Goal: Task Accomplishment & Management: Manage account settings

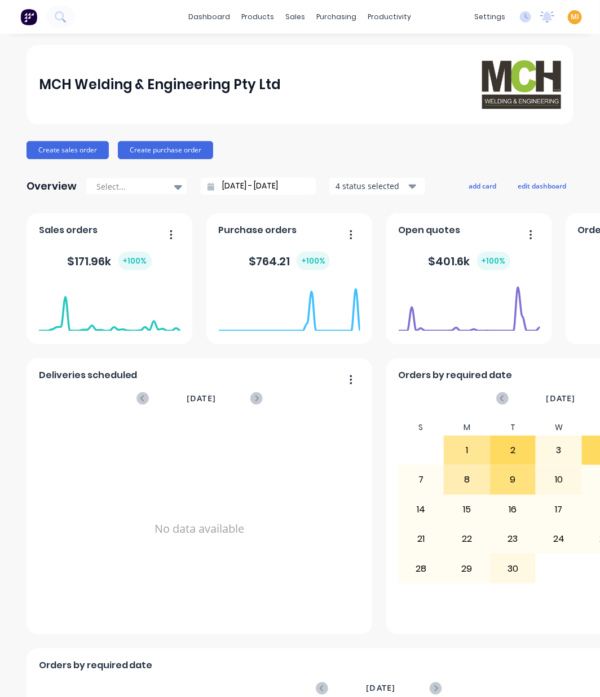
click at [571, 18] on span "MI" at bounding box center [575, 17] width 8 height 10
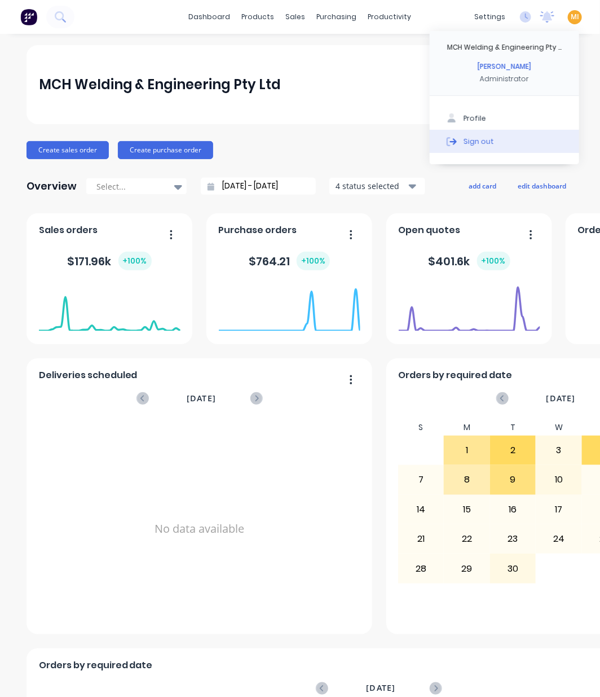
click at [473, 142] on div "Sign out" at bounding box center [479, 141] width 30 height 10
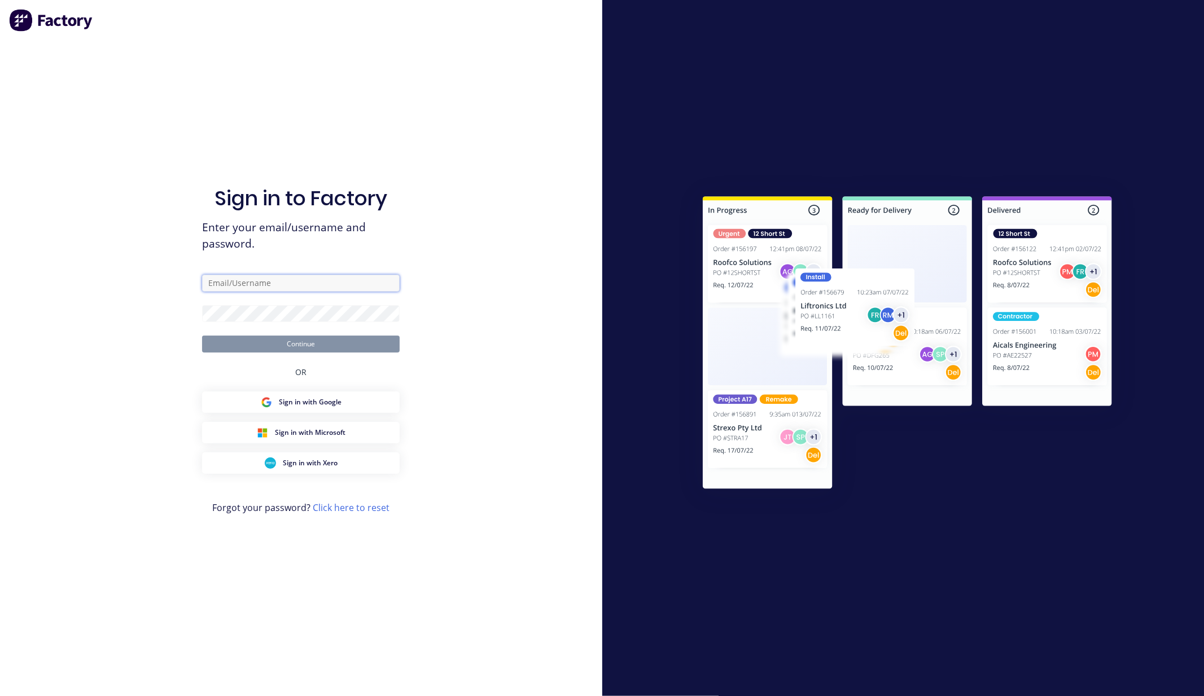
click at [357, 289] on input "text" at bounding box center [300, 283] width 197 height 17
click at [0, 696] on com-1password-button at bounding box center [0, 696] width 0 height 0
type input "[EMAIL_ADDRESS][DOMAIN_NAME]"
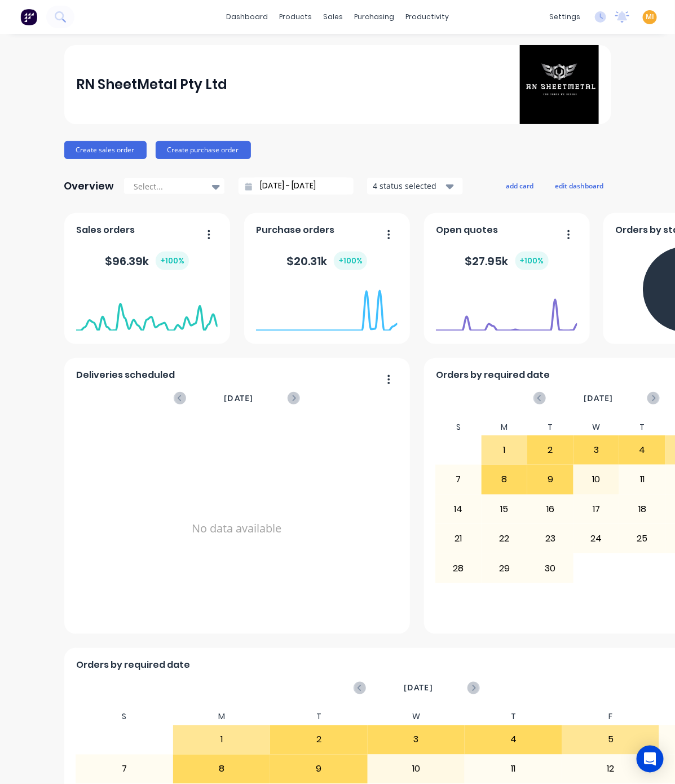
drag, startPoint x: 596, startPoint y: 0, endPoint x: 314, endPoint y: 102, distance: 300.4
click at [314, 102] on div "RN SheetMetal Pty Ltd" at bounding box center [337, 84] width 523 height 79
click at [318, 55] on div "Product Catalogue" at bounding box center [341, 54] width 70 height 10
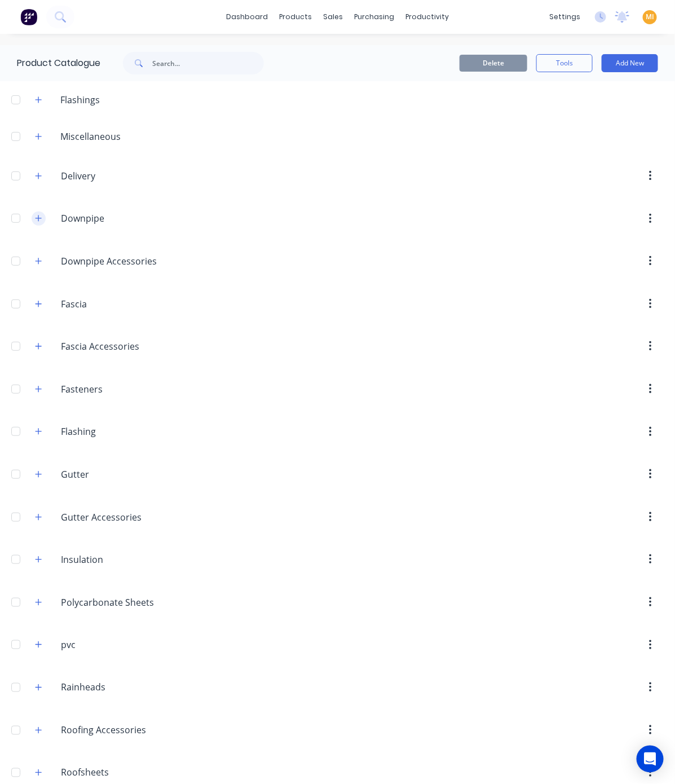
click at [37, 224] on button "button" at bounding box center [39, 219] width 14 height 14
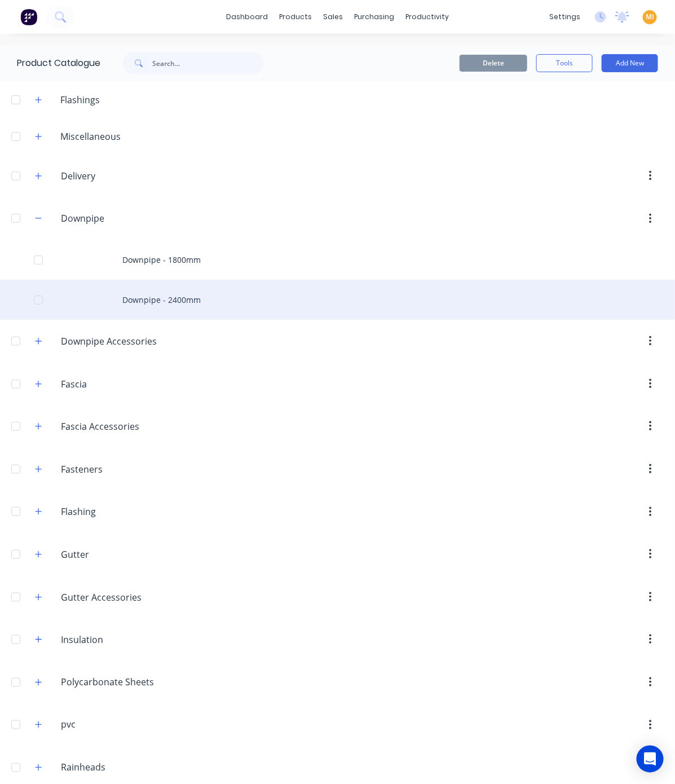
click at [134, 299] on div "Downpipe - 2400mm" at bounding box center [337, 300] width 675 height 40
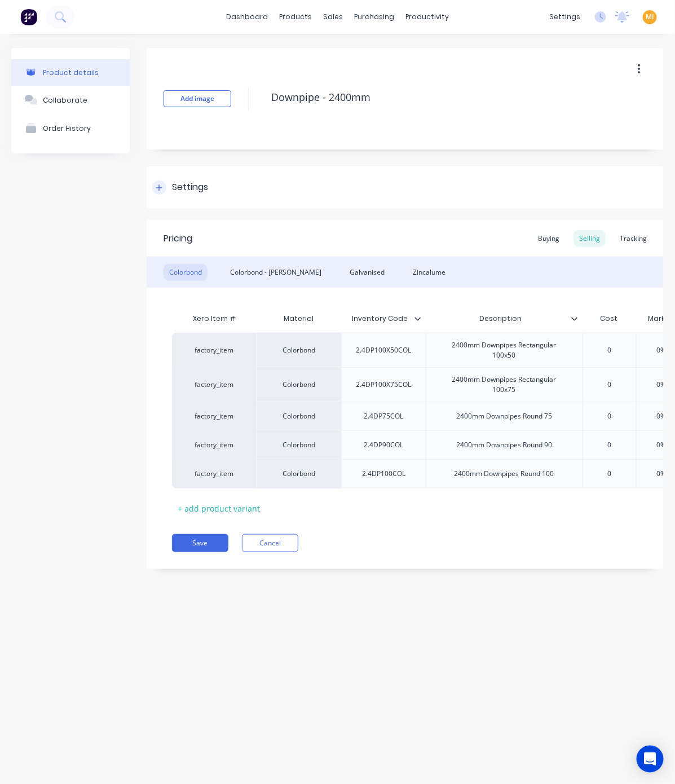
click at [204, 185] on div "Settings" at bounding box center [190, 188] width 36 height 14
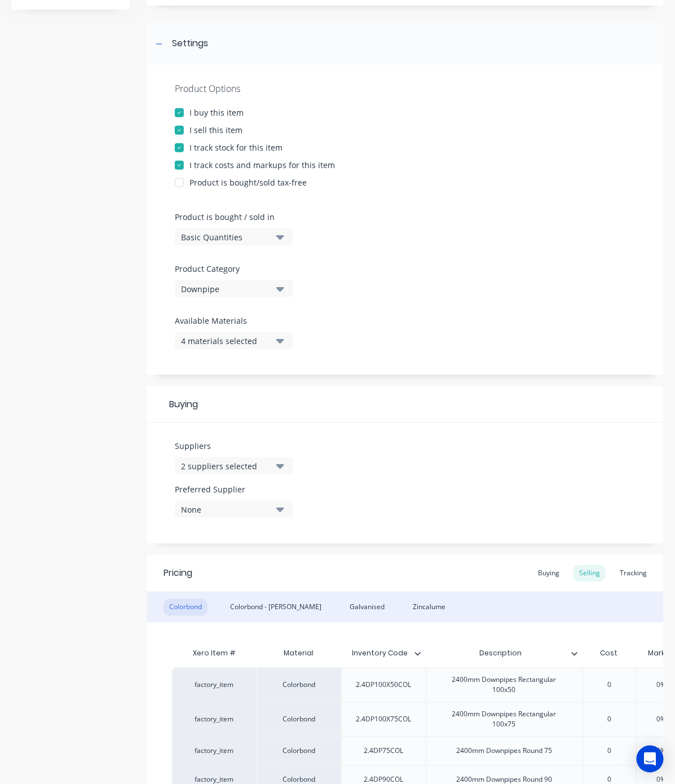
scroll to position [145, 0]
click at [216, 460] on div "2 suppliers selected" at bounding box center [226, 465] width 90 height 12
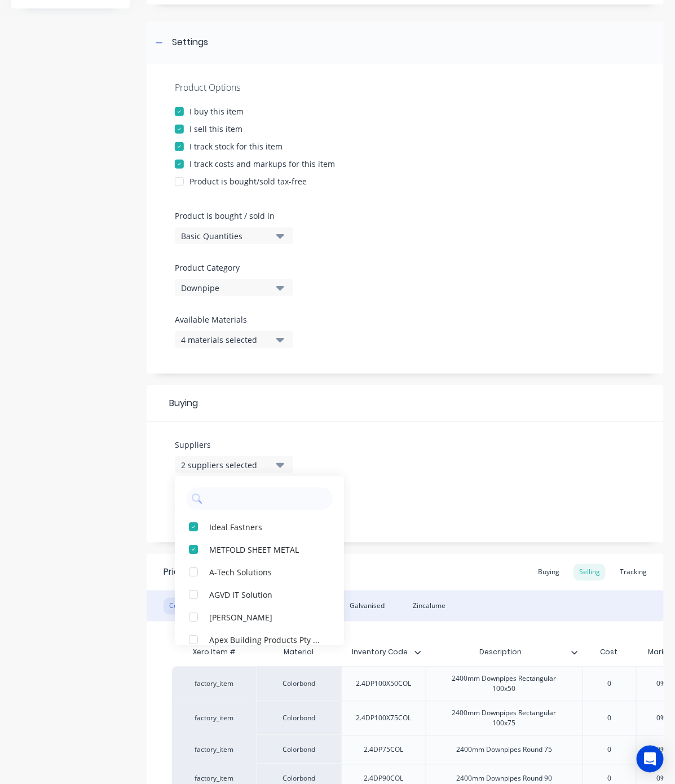
click at [81, 323] on div "Product details Collaborate Order History" at bounding box center [70, 411] width 118 height 1017
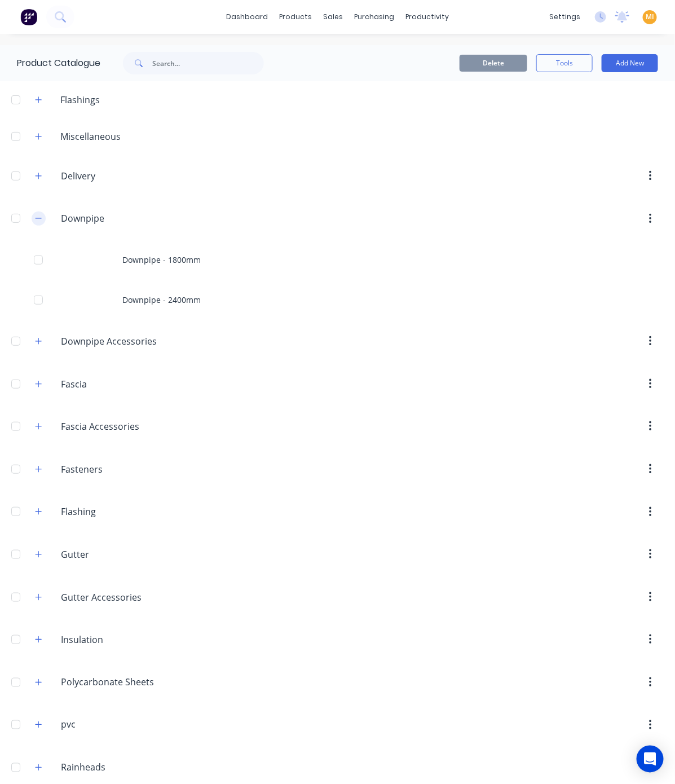
click at [40, 217] on icon "button" at bounding box center [38, 218] width 7 height 8
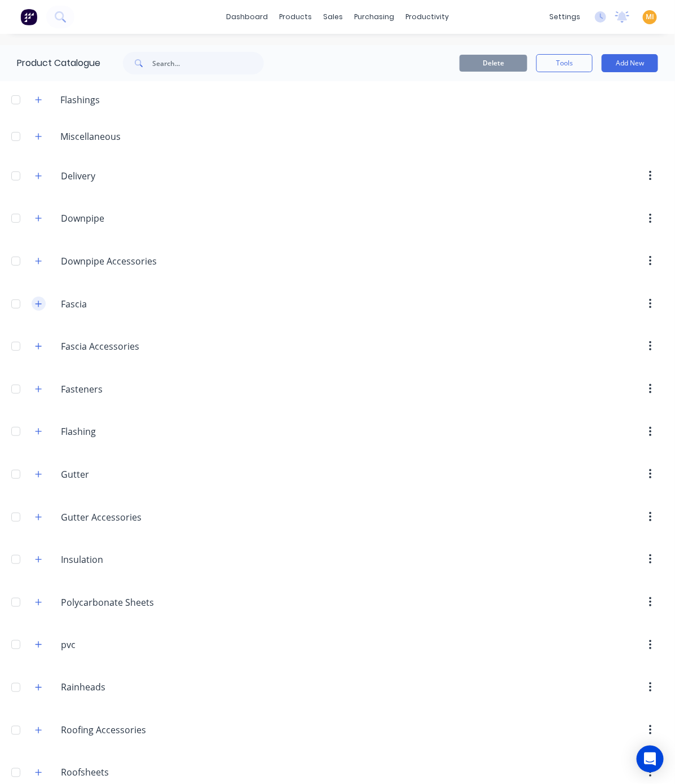
click at [37, 308] on icon "button" at bounding box center [38, 304] width 7 height 8
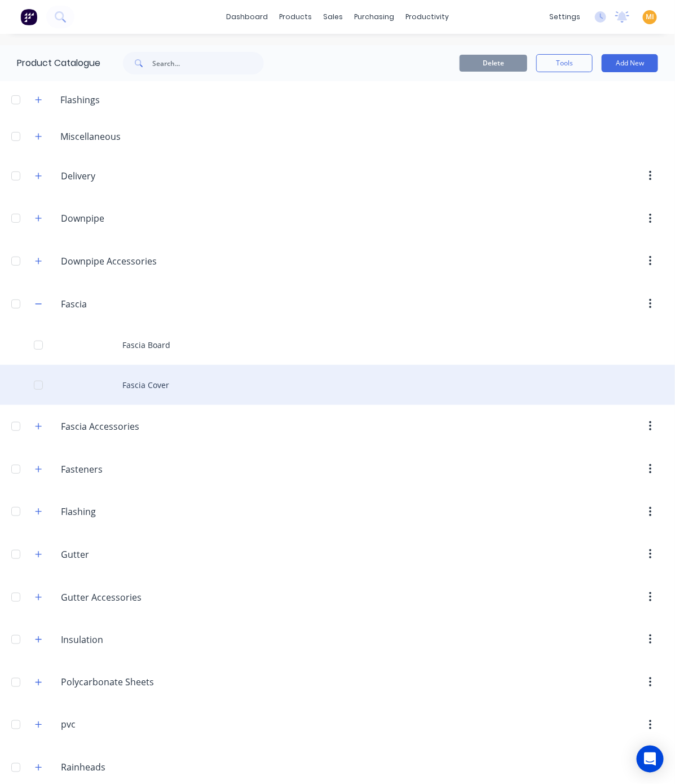
click at [137, 402] on div "Fascia Cover" at bounding box center [337, 385] width 675 height 40
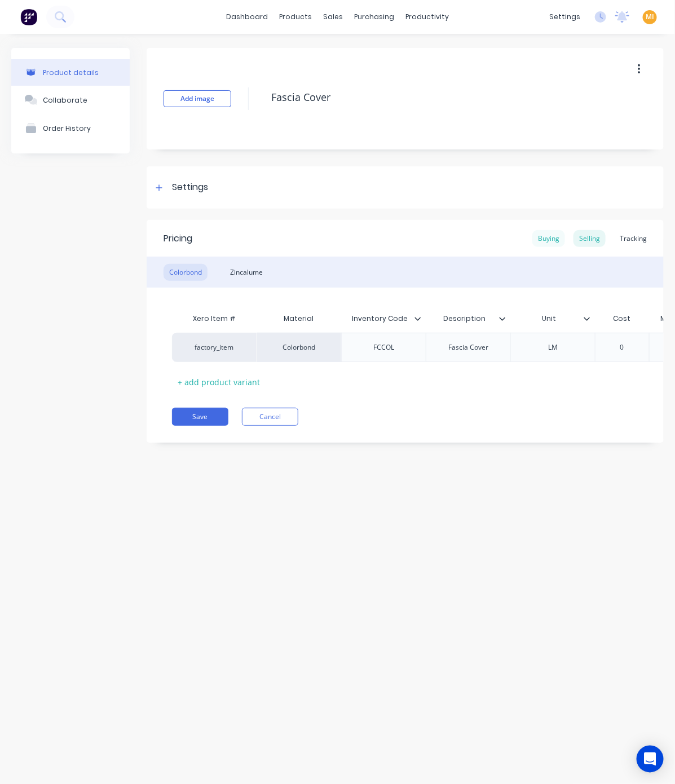
click at [540, 230] on div "Buying" at bounding box center [549, 238] width 33 height 17
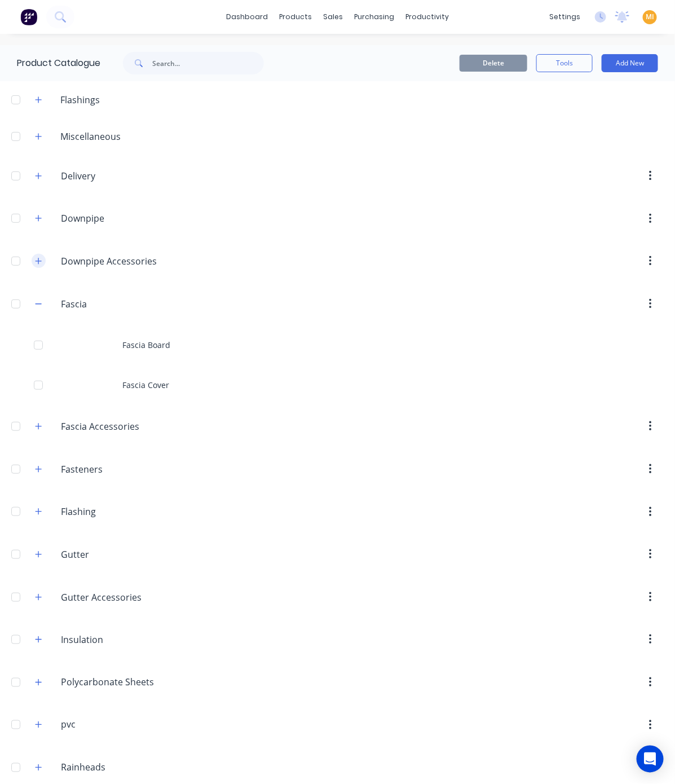
click at [35, 264] on icon "button" at bounding box center [38, 261] width 7 height 8
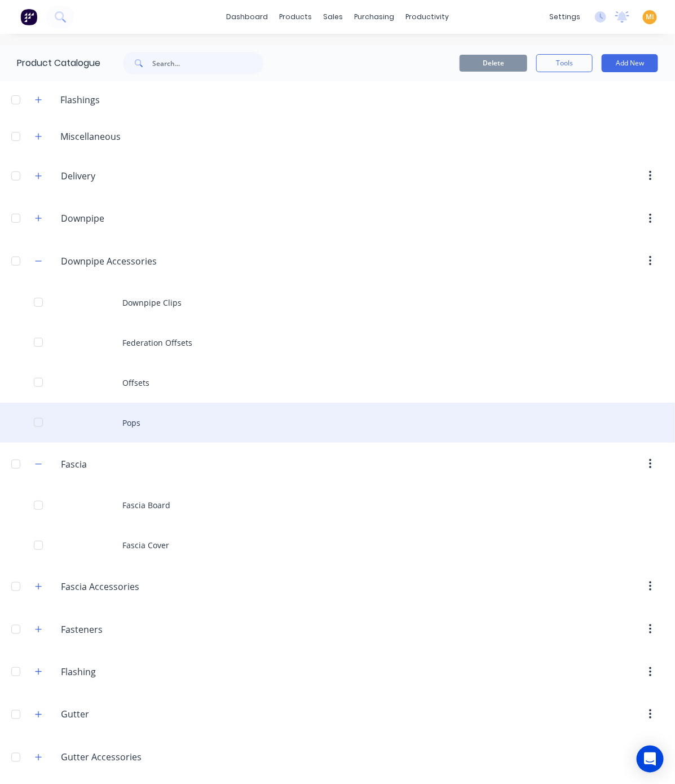
click at [148, 418] on div "Pops" at bounding box center [337, 423] width 675 height 40
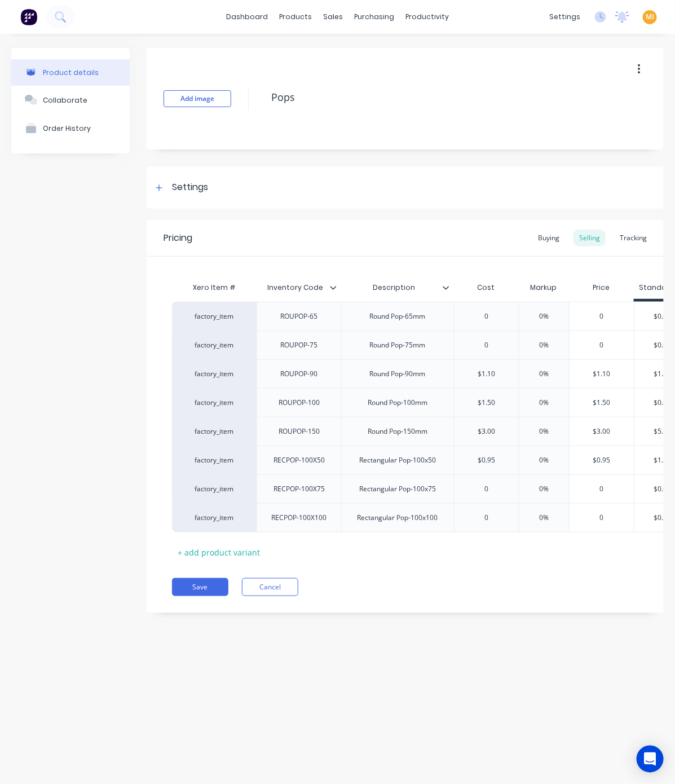
click at [554, 247] on div "Pricing Buying Selling Tracking" at bounding box center [405, 238] width 517 height 37
click at [548, 241] on div "Buying" at bounding box center [549, 238] width 33 height 17
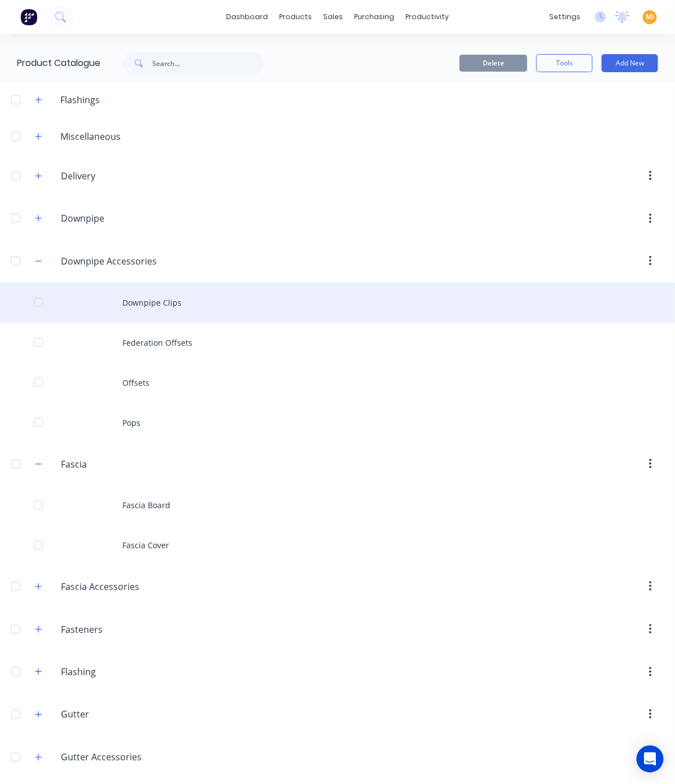
click at [119, 318] on div "Downpipe Clips" at bounding box center [337, 303] width 675 height 40
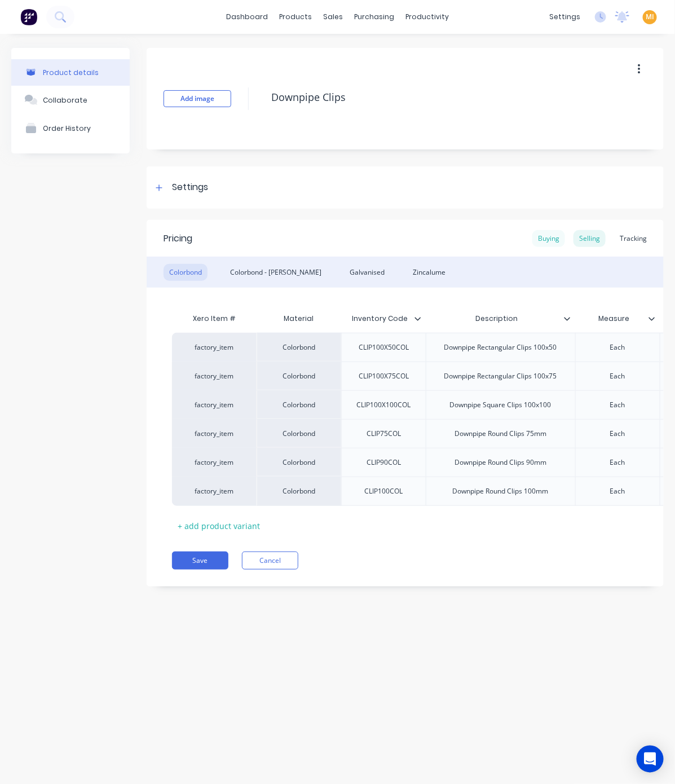
click at [542, 236] on div "Buying" at bounding box center [549, 238] width 33 height 17
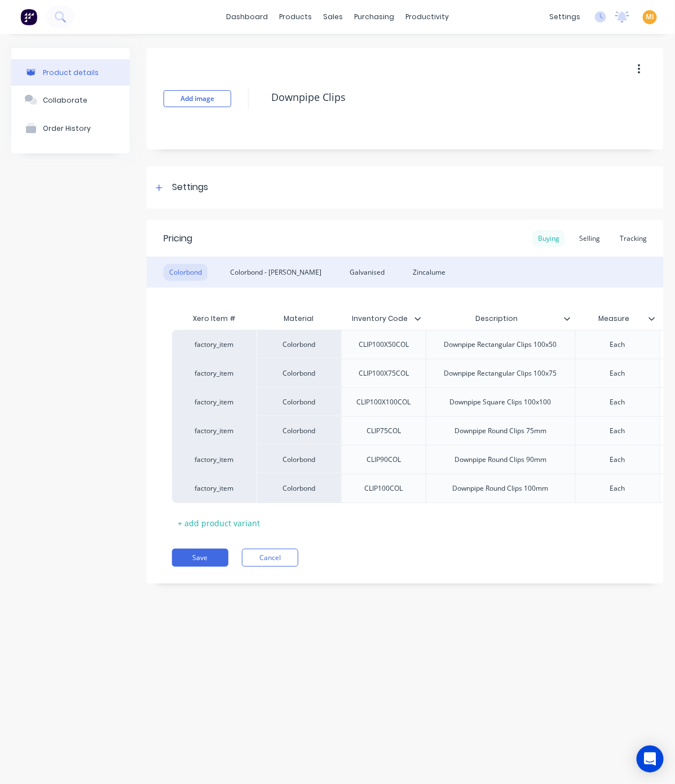
click at [542, 236] on div "Buying" at bounding box center [549, 238] width 33 height 17
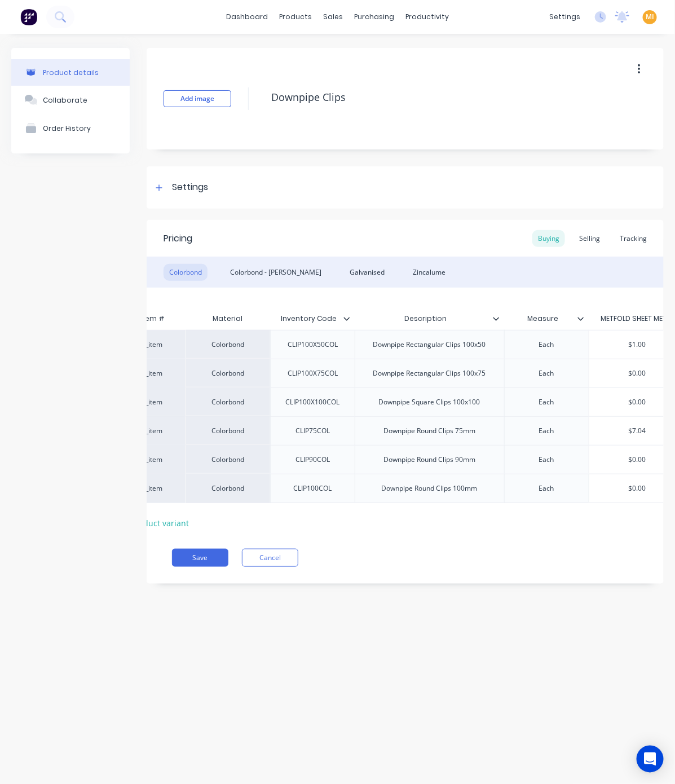
scroll to position [0, 93]
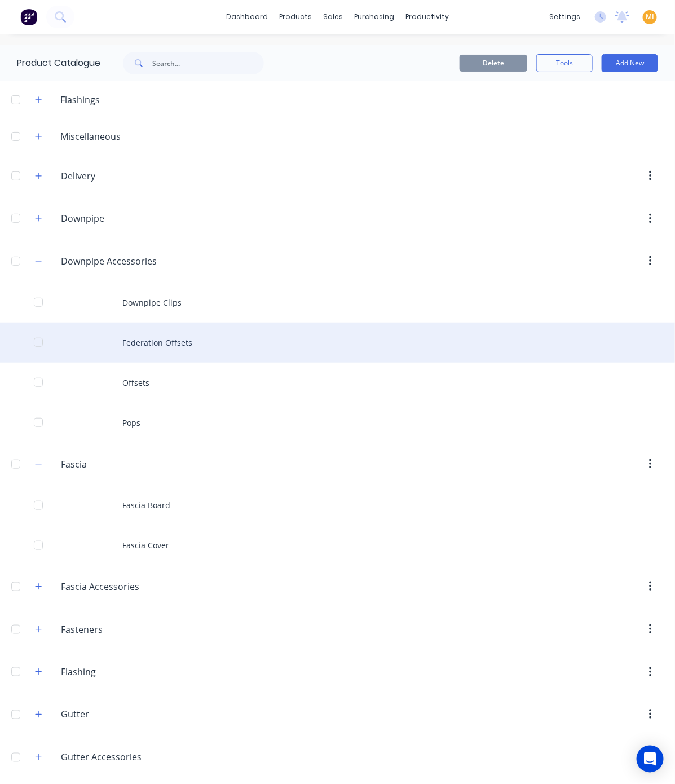
click at [167, 331] on div "Federation Offsets" at bounding box center [337, 343] width 675 height 40
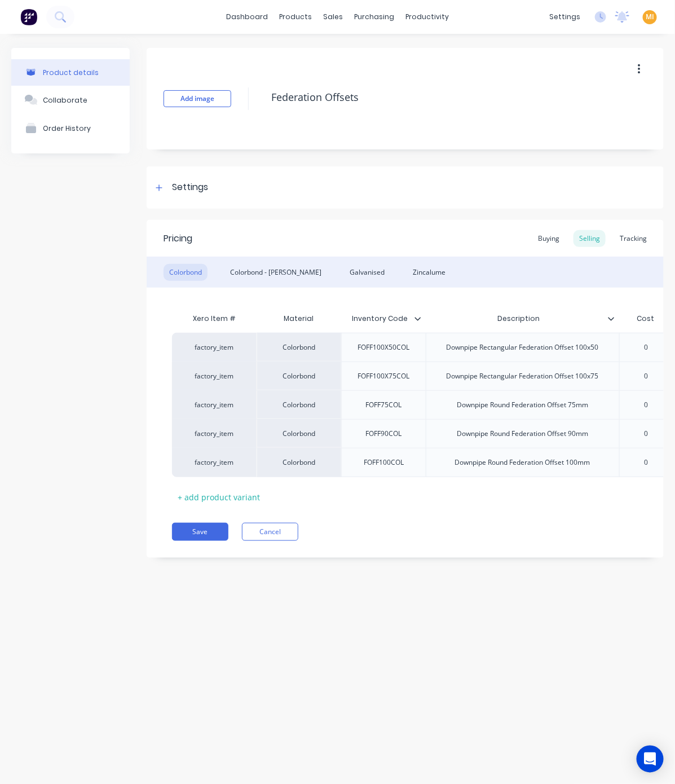
type textarea "x"
click at [554, 235] on div "Buying" at bounding box center [549, 238] width 33 height 17
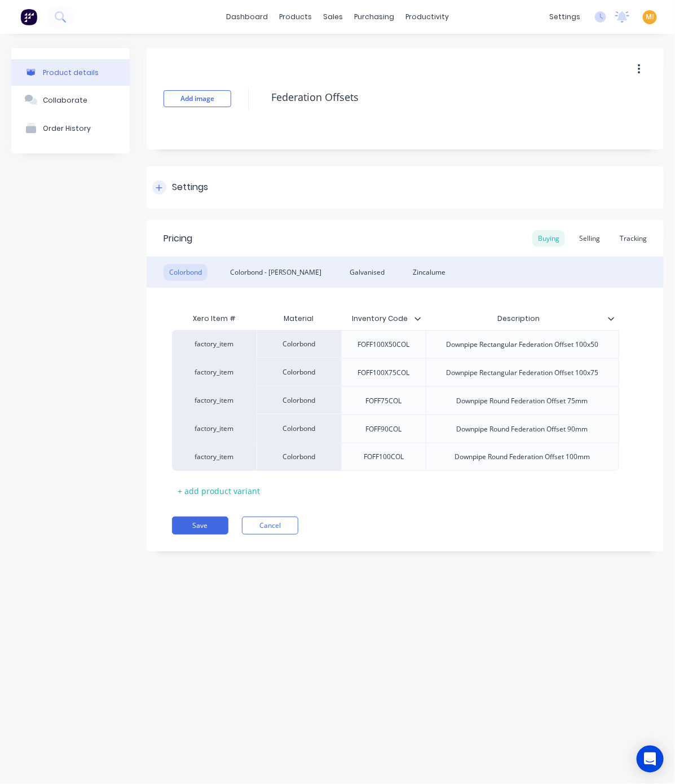
click at [185, 195] on div "Settings" at bounding box center [405, 187] width 517 height 42
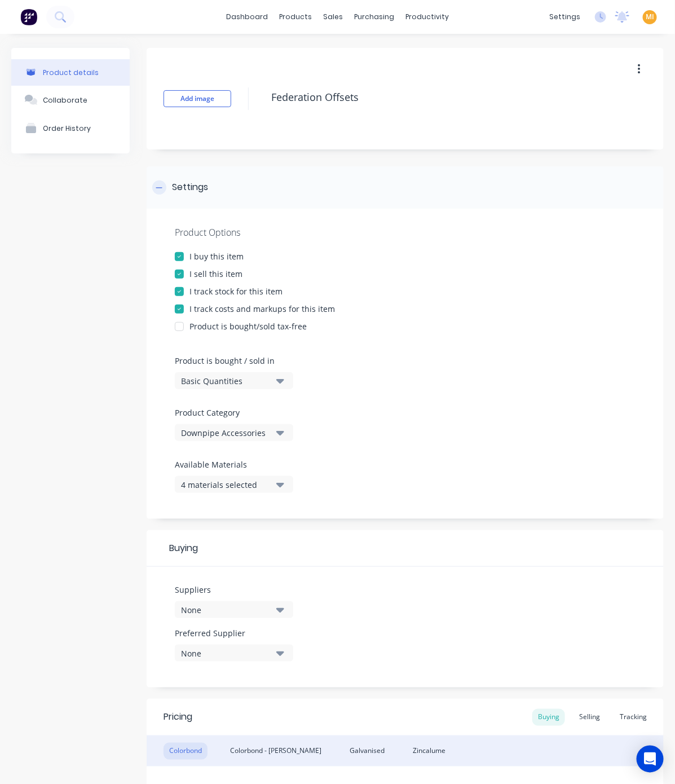
click at [185, 195] on div "Settings" at bounding box center [405, 187] width 517 height 42
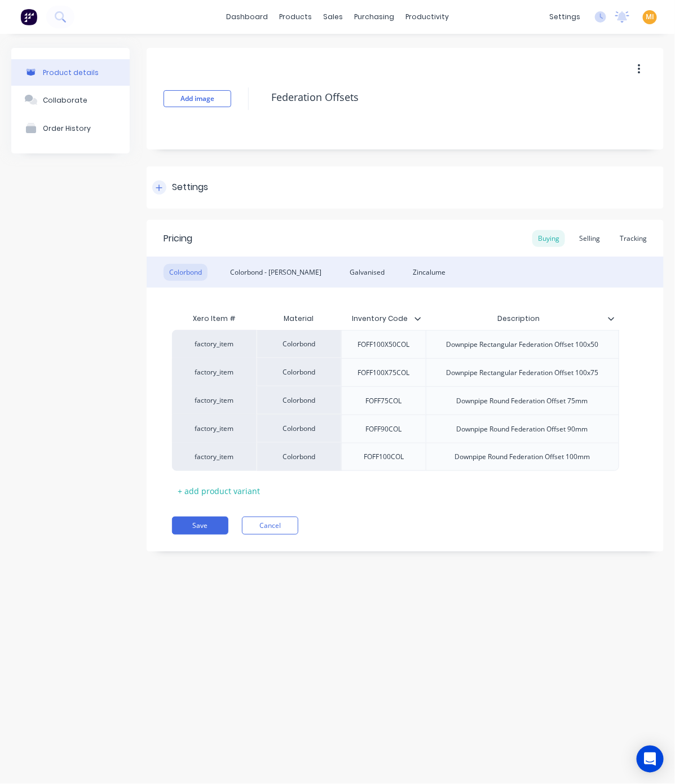
click at [232, 189] on div "Settings" at bounding box center [405, 187] width 517 height 42
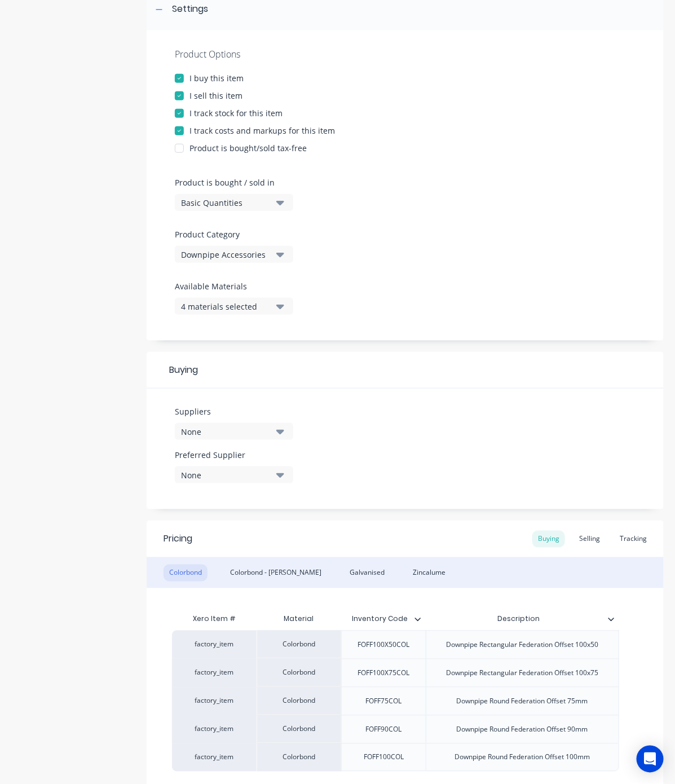
scroll to position [181, 0]
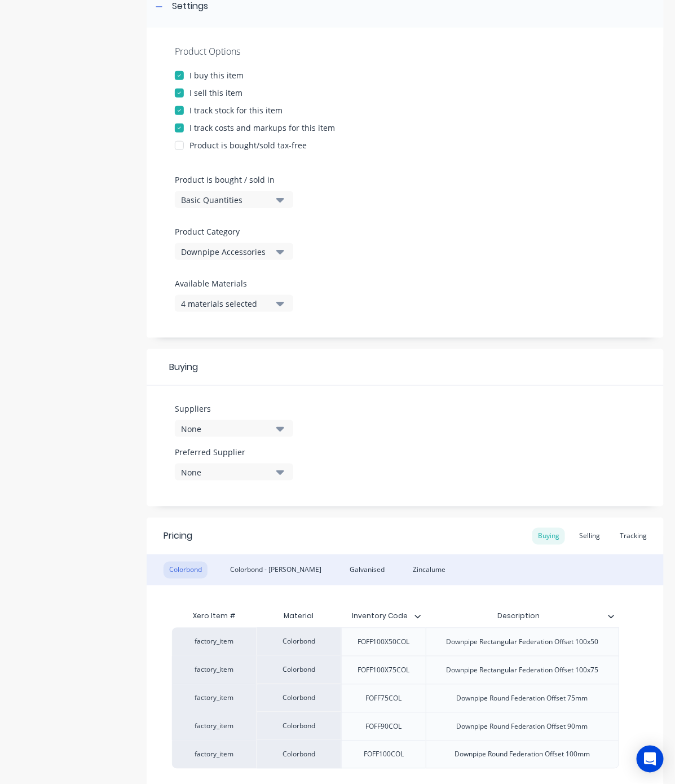
click at [232, 427] on div "None" at bounding box center [226, 429] width 90 height 12
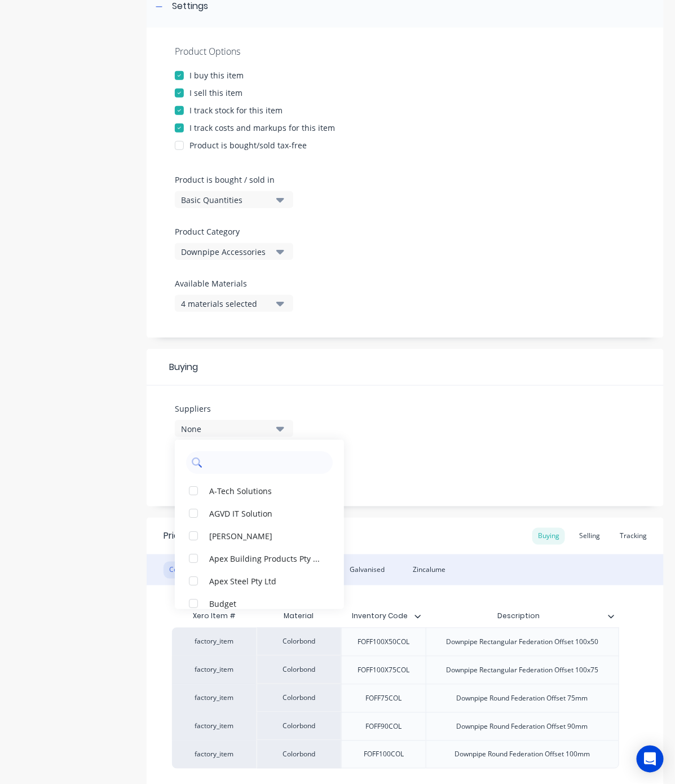
click at [233, 469] on input "text" at bounding box center [268, 462] width 120 height 23
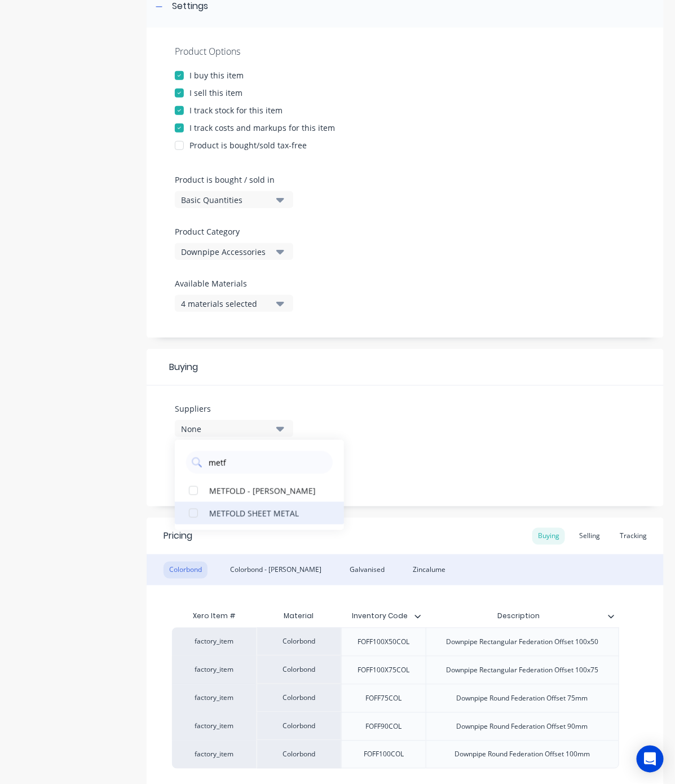
type input "metf"
click at [241, 512] on div "METFOLD SHEET METAL" at bounding box center [265, 513] width 113 height 12
type textarea "x"
click at [236, 461] on input "metf" at bounding box center [268, 462] width 120 height 23
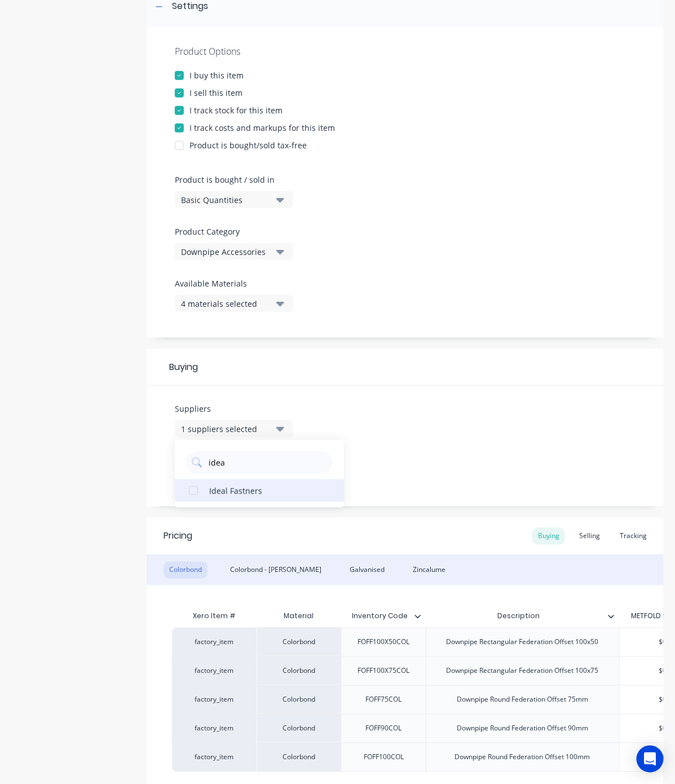
type input "idea"
click at [240, 498] on button "Ideal Fastners" at bounding box center [259, 491] width 169 height 23
click at [484, 554] on div "Pricing Buying Selling Tracking" at bounding box center [405, 536] width 517 height 37
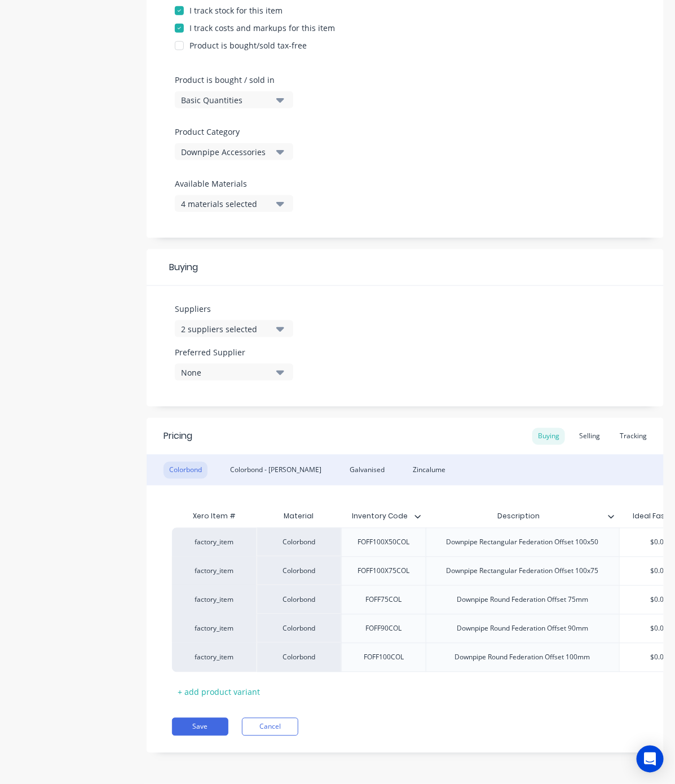
scroll to position [0, 143]
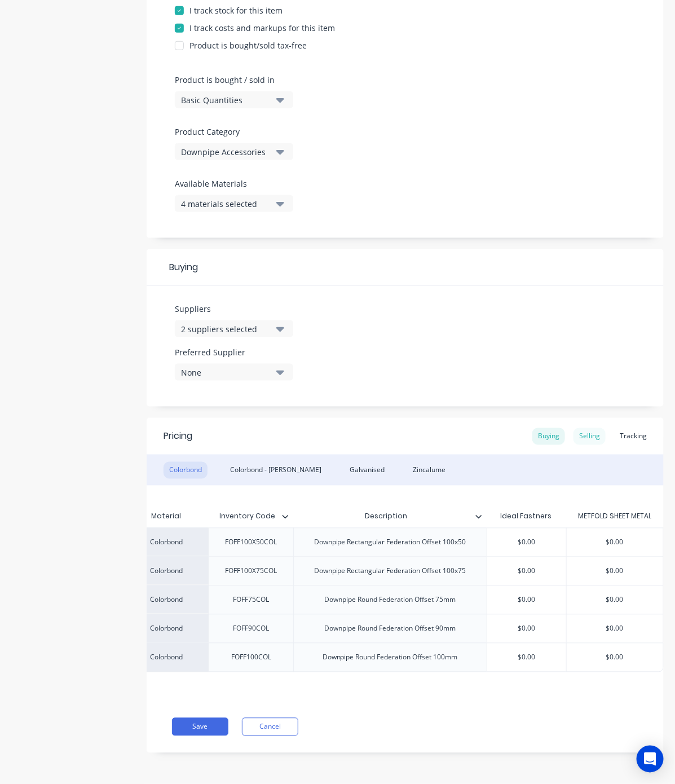
click at [580, 429] on div "Selling" at bounding box center [590, 436] width 32 height 17
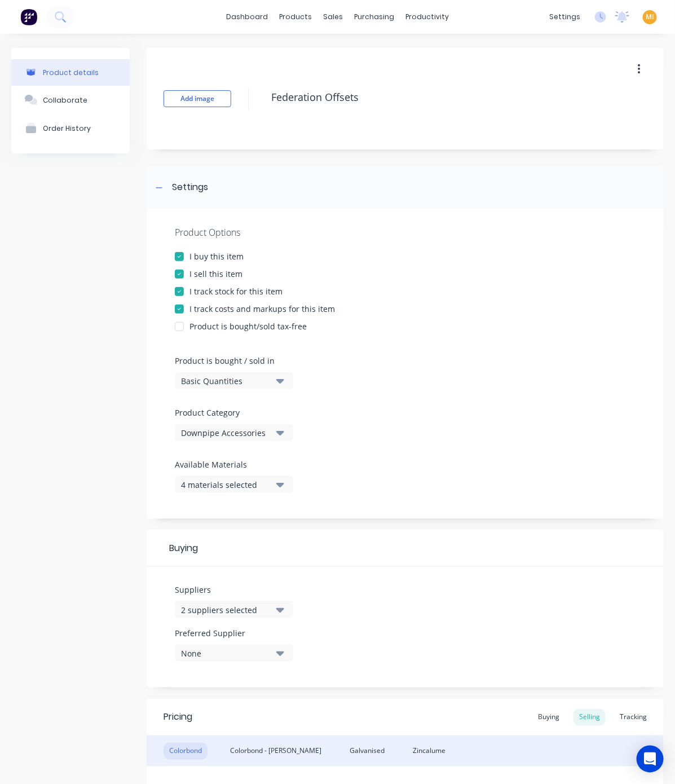
scroll to position [295, 0]
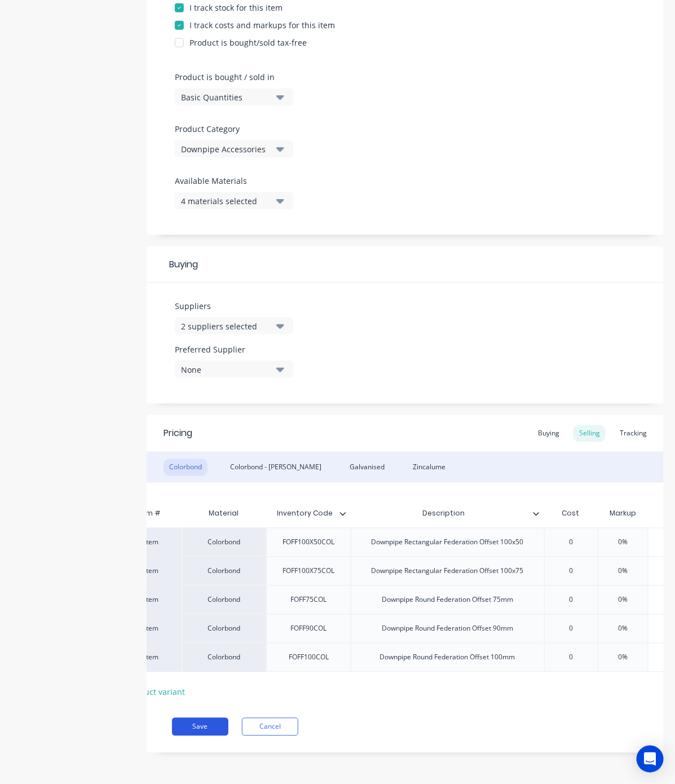
click at [218, 696] on button "Save" at bounding box center [200, 727] width 56 height 18
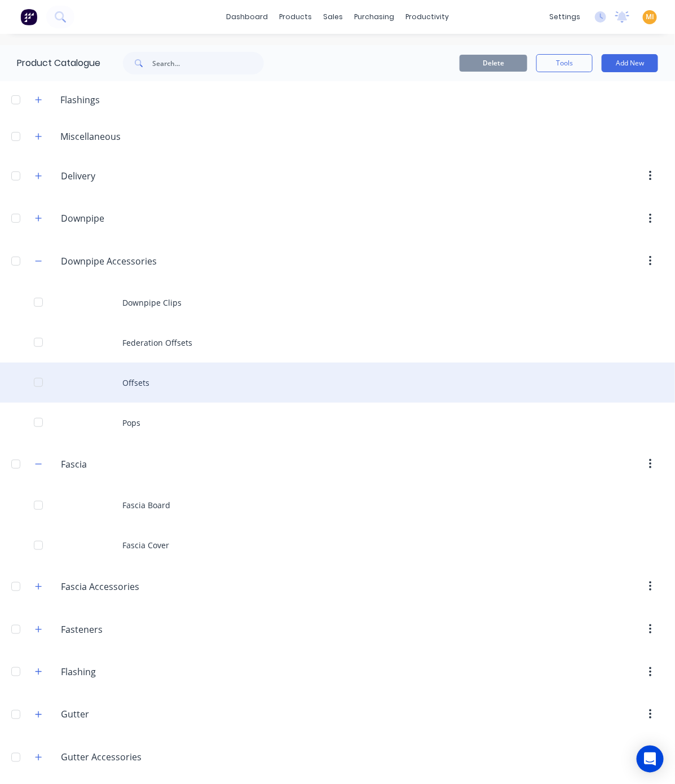
click at [116, 391] on div "Offsets" at bounding box center [337, 383] width 675 height 40
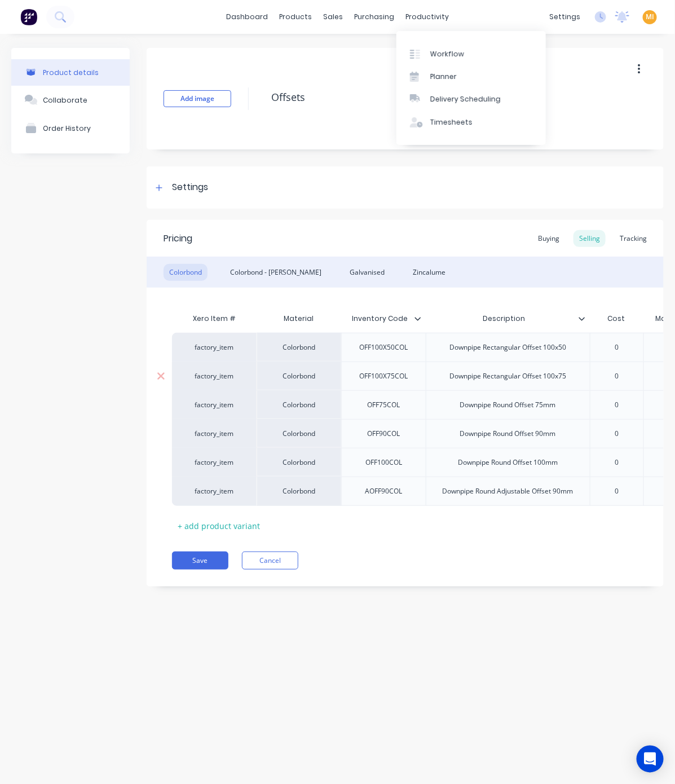
type textarea "x"
click at [166, 176] on div "Settings" at bounding box center [405, 187] width 517 height 42
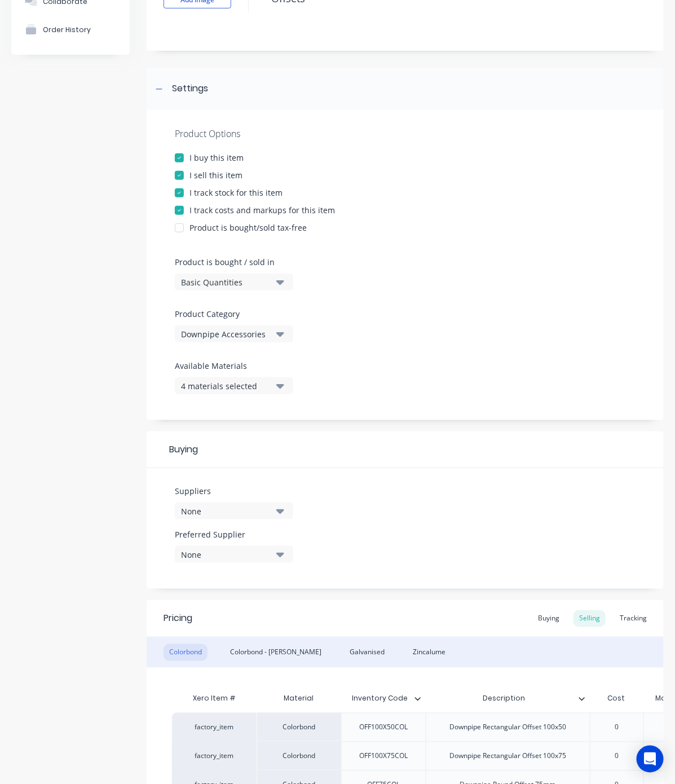
scroll to position [100, 0]
click at [220, 505] on div "None" at bounding box center [226, 510] width 90 height 12
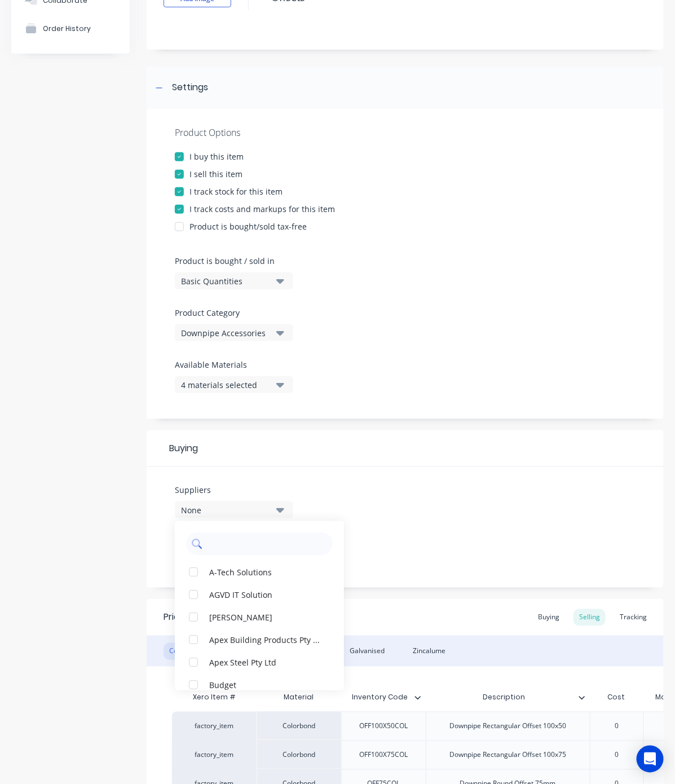
click at [227, 537] on input "text" at bounding box center [268, 544] width 120 height 23
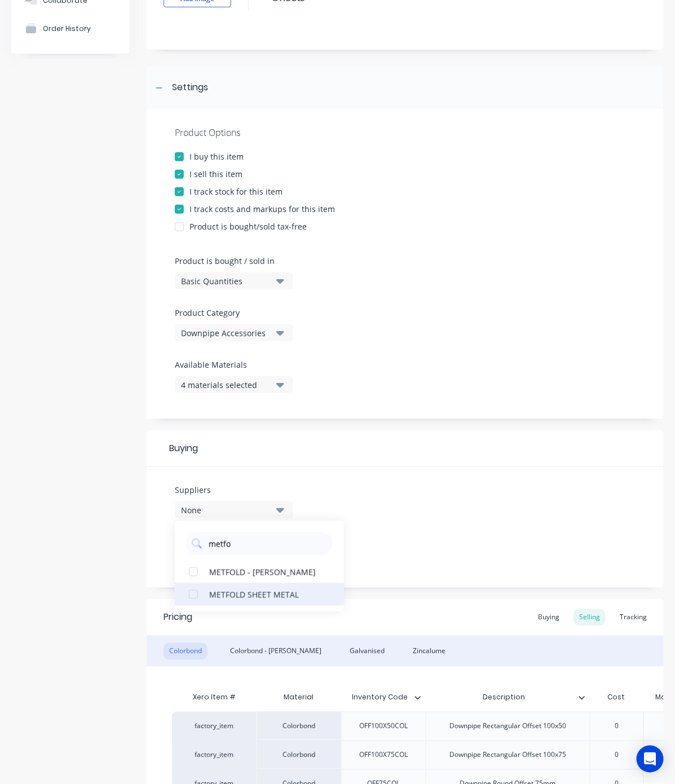
type input "metfo"
click at [260, 586] on button "METFOLD SHEET METAL" at bounding box center [259, 594] width 169 height 23
type textarea "x"
click at [247, 551] on input "metfo" at bounding box center [268, 544] width 120 height 23
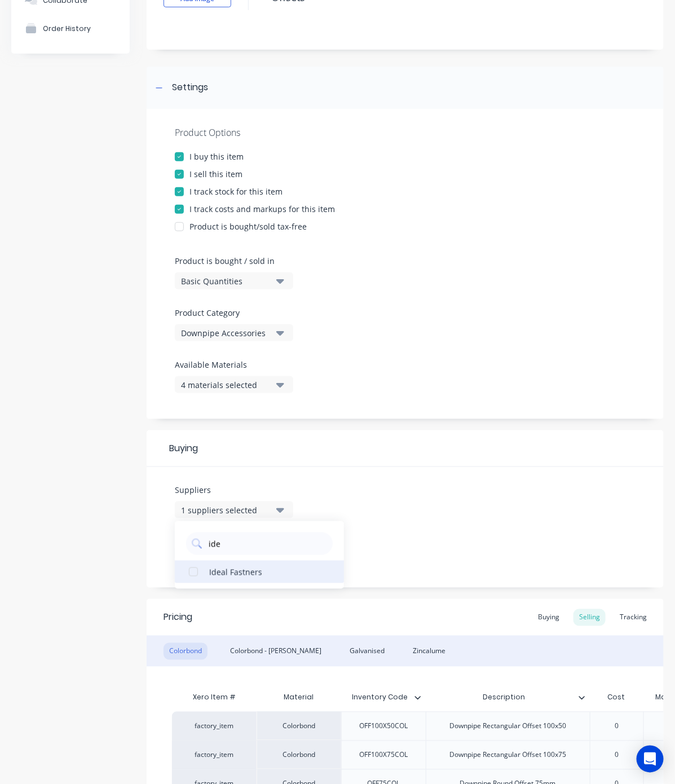
type input "ide"
click at [256, 568] on div "Ideal Fastners" at bounding box center [265, 572] width 113 height 12
click at [51, 489] on div "Product details Collaborate Order History" at bounding box center [70, 465] width 118 height 1035
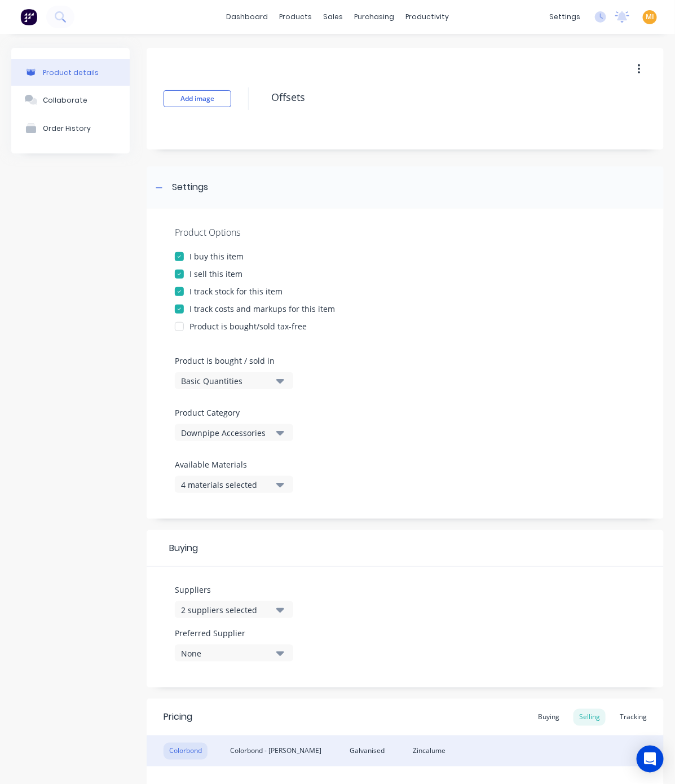
scroll to position [324, 0]
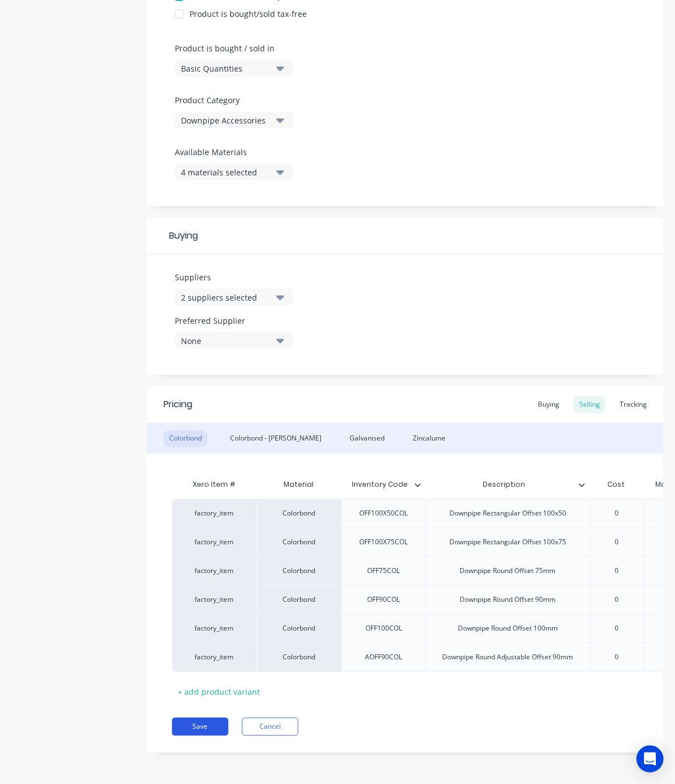
click at [189, 696] on button "Save" at bounding box center [200, 727] width 56 height 18
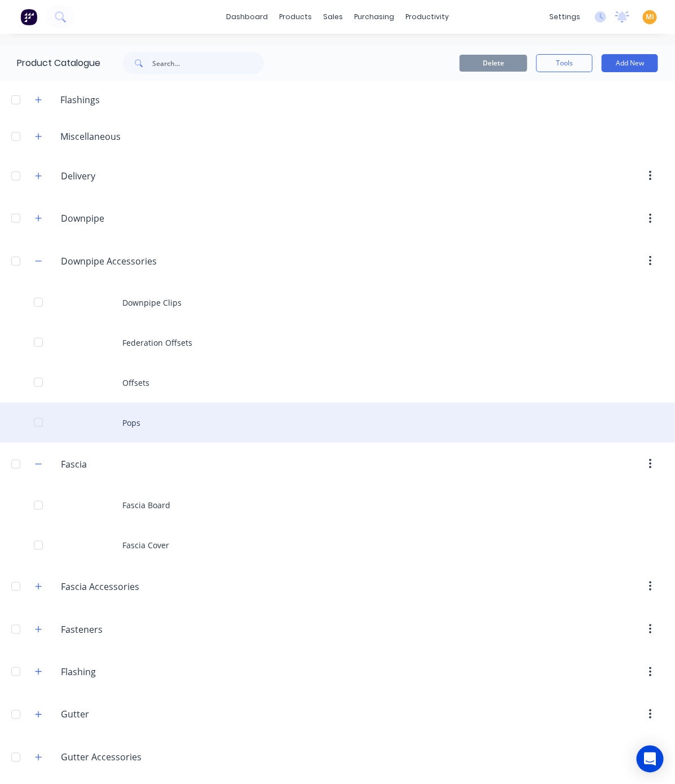
click at [112, 431] on div "Pops" at bounding box center [337, 423] width 675 height 40
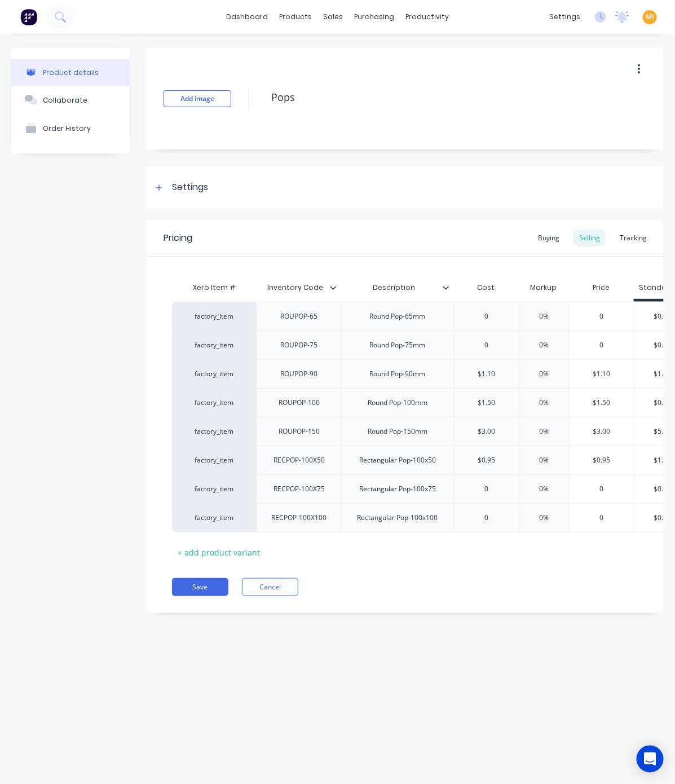
type textarea "x"
click at [548, 237] on div "Buying" at bounding box center [549, 238] width 33 height 17
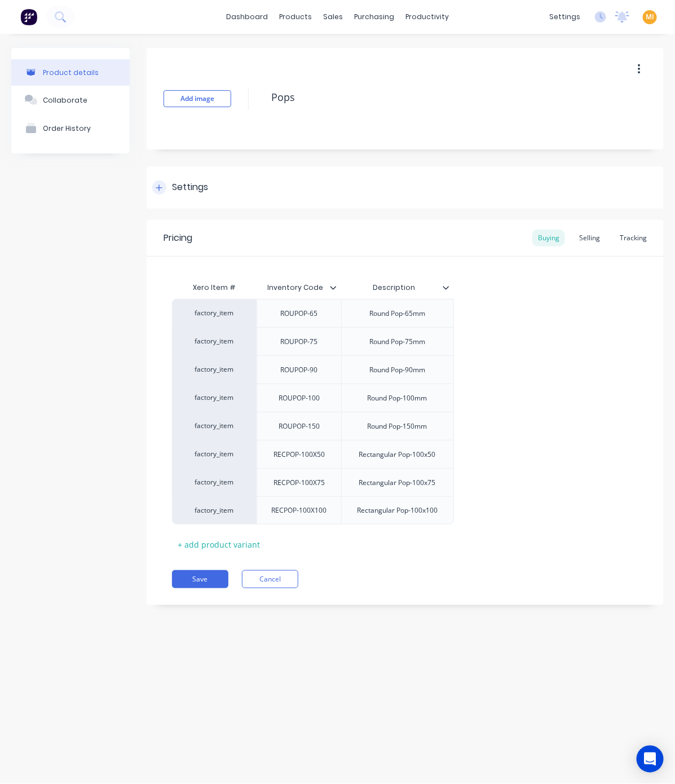
click at [181, 190] on div "Settings" at bounding box center [190, 188] width 36 height 14
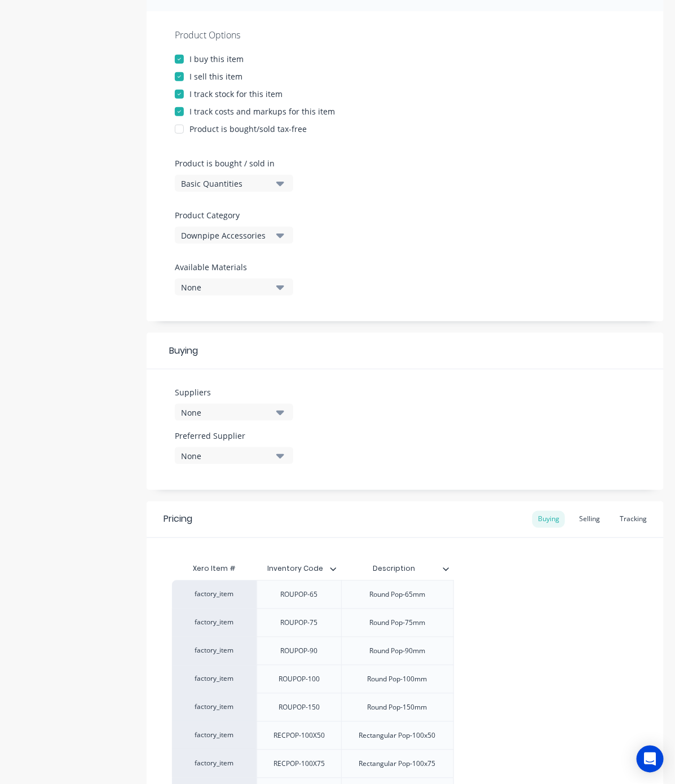
scroll to position [199, 0]
click at [217, 412] on div "None" at bounding box center [226, 411] width 90 height 12
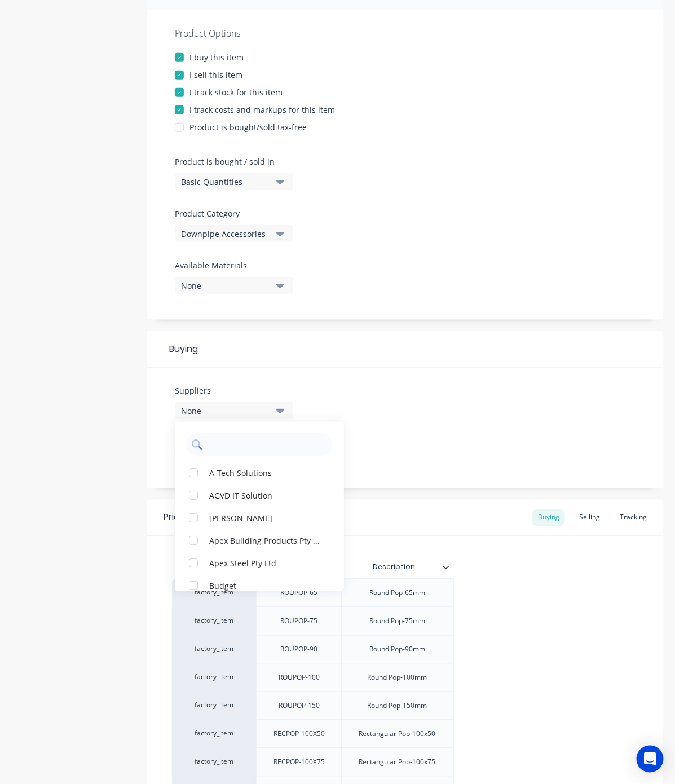
click at [252, 443] on input "text" at bounding box center [268, 444] width 120 height 23
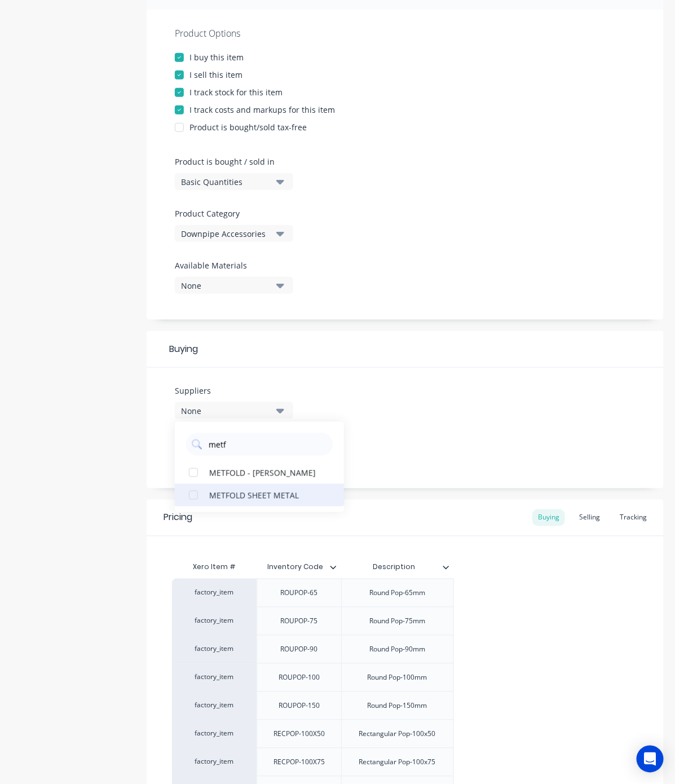
type input "metf"
click at [257, 495] on div "METFOLD SHEET METAL" at bounding box center [265, 495] width 113 height 12
type textarea "x"
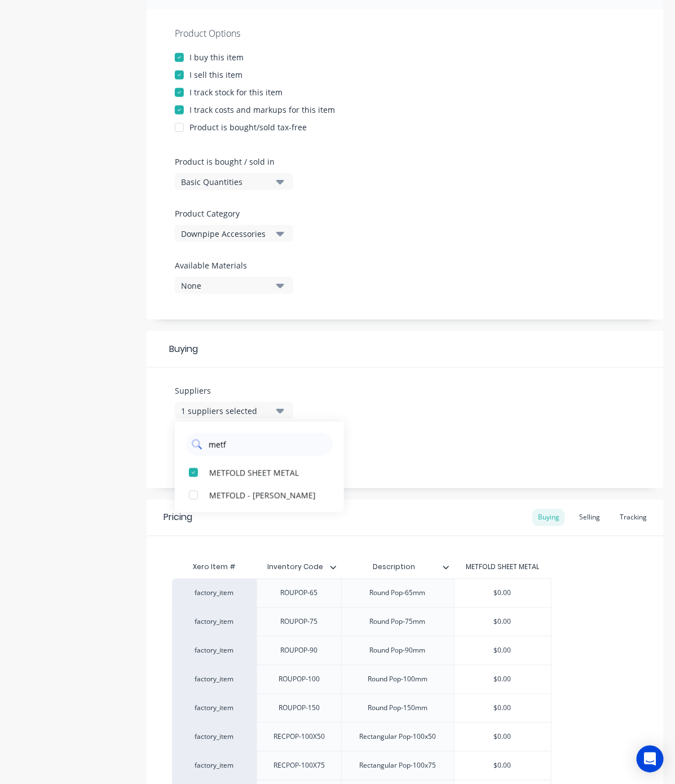
click at [227, 440] on input "metf" at bounding box center [268, 444] width 120 height 23
type input "ideal"
click at [196, 476] on div "button" at bounding box center [193, 473] width 23 height 23
type textarea "x"
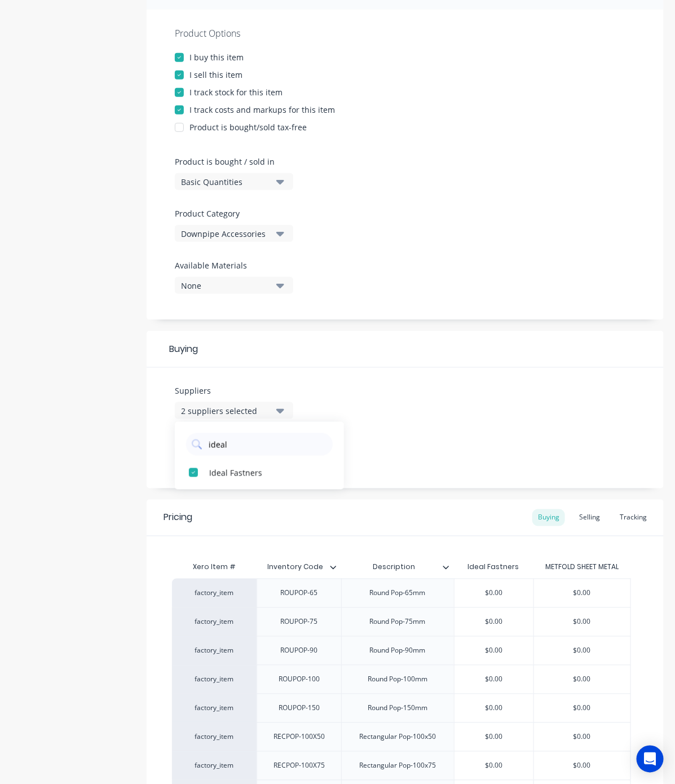
type input "ideal"
click at [94, 518] on div "Product details Collaborate Order History" at bounding box center [70, 378] width 118 height 1059
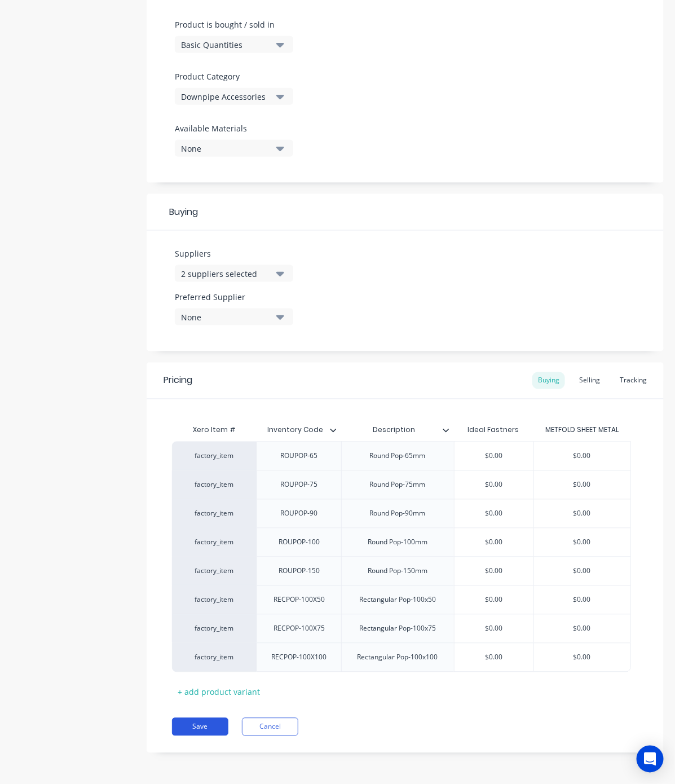
click at [209, 696] on button "Save" at bounding box center [200, 727] width 56 height 18
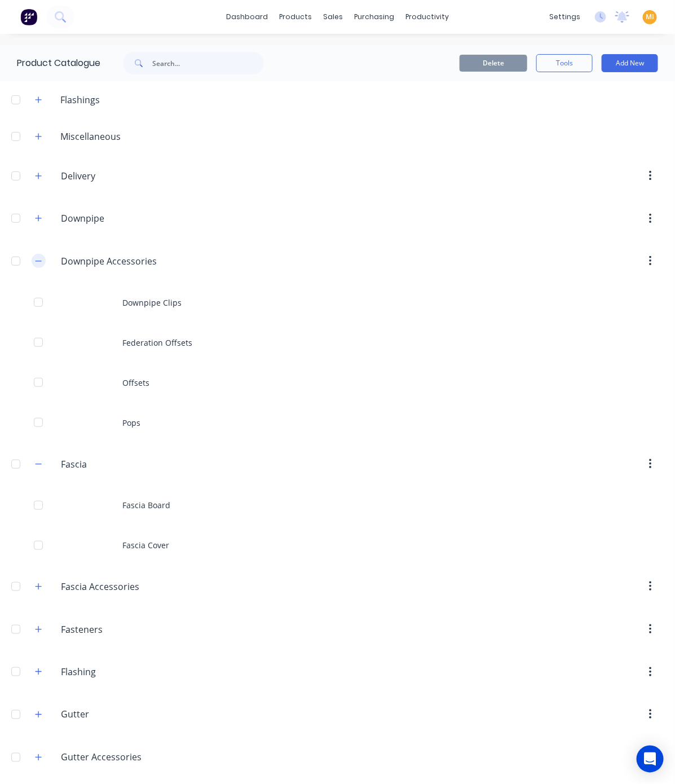
click at [35, 258] on icon "button" at bounding box center [38, 261] width 7 height 8
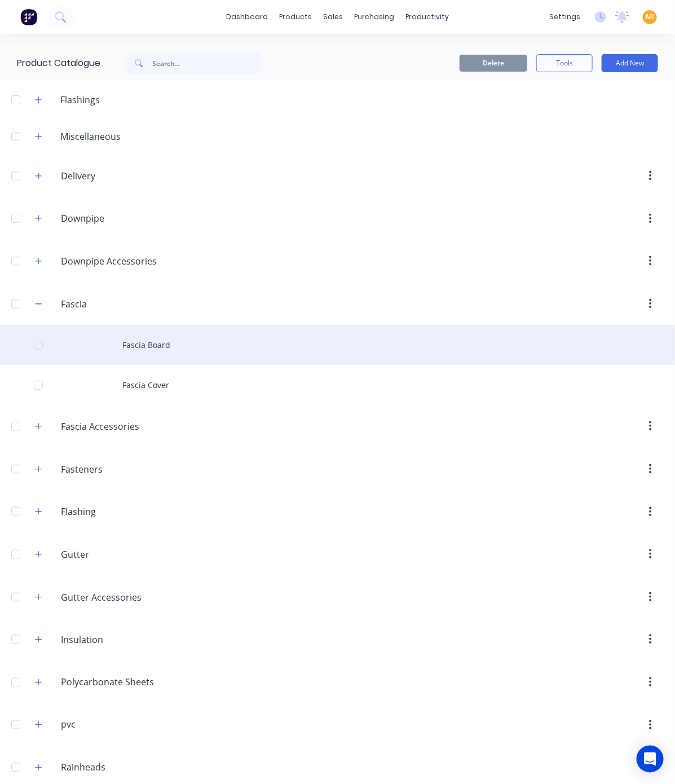
click at [125, 350] on div "Fascia Board" at bounding box center [337, 345] width 675 height 40
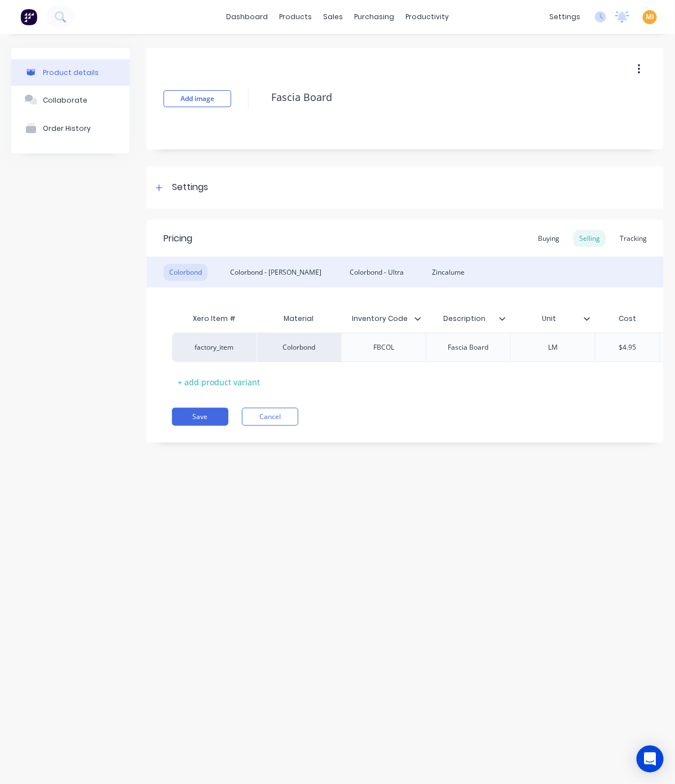
type textarea "x"
click at [179, 181] on div "Settings" at bounding box center [190, 188] width 36 height 14
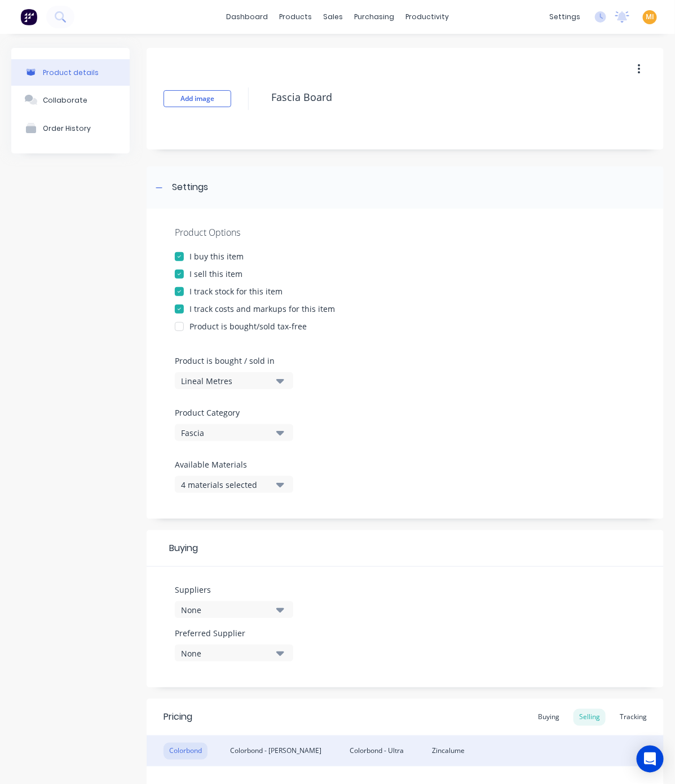
scroll to position [179, 0]
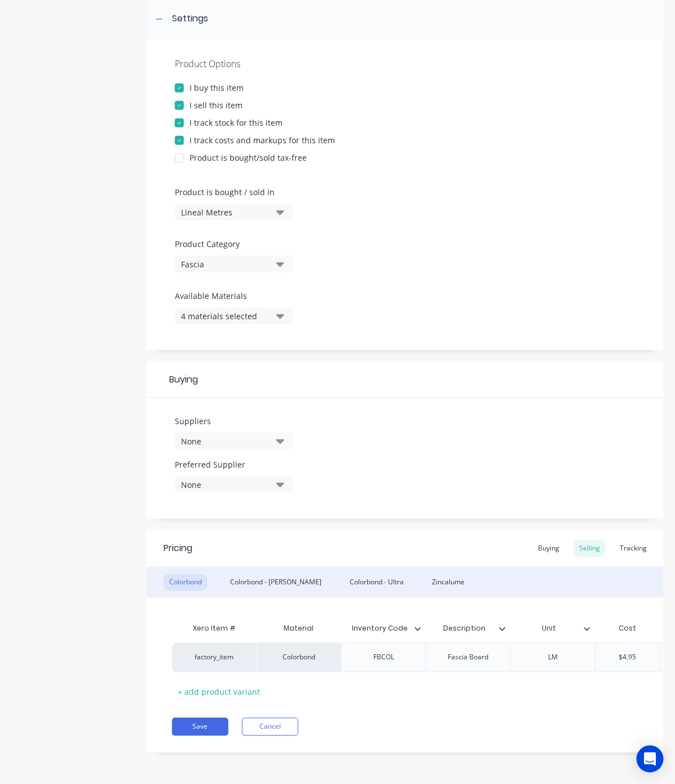
click at [231, 436] on div "None" at bounding box center [226, 442] width 90 height 12
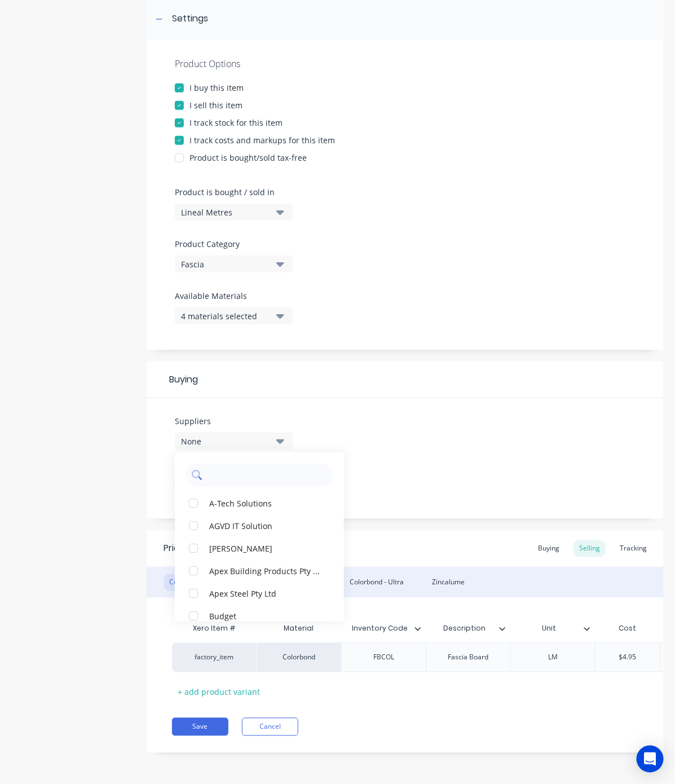
click at [236, 464] on input "text" at bounding box center [268, 475] width 120 height 23
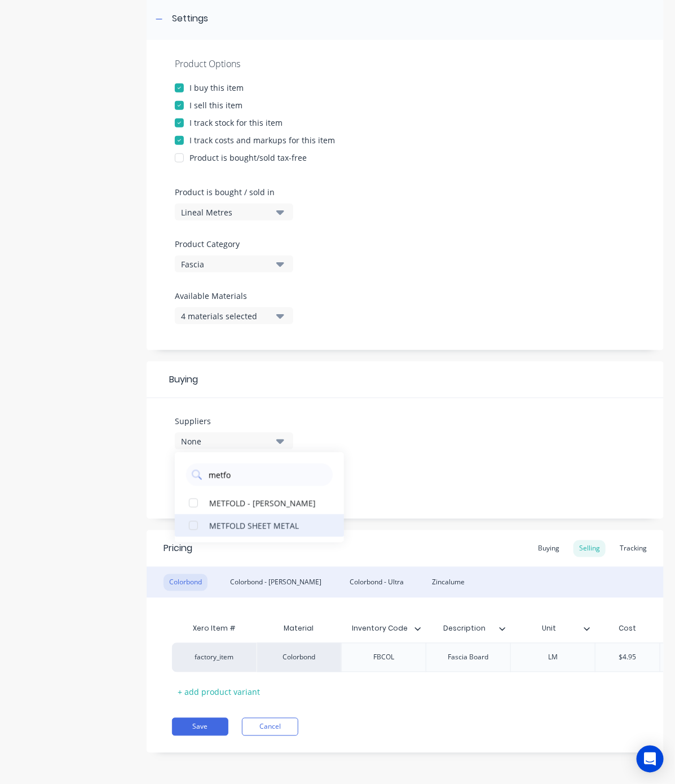
type input "metfo"
click at [232, 520] on div "METFOLD SHEET METAL" at bounding box center [265, 526] width 113 height 12
type textarea "x"
click at [235, 464] on input "metfo" at bounding box center [268, 475] width 120 height 23
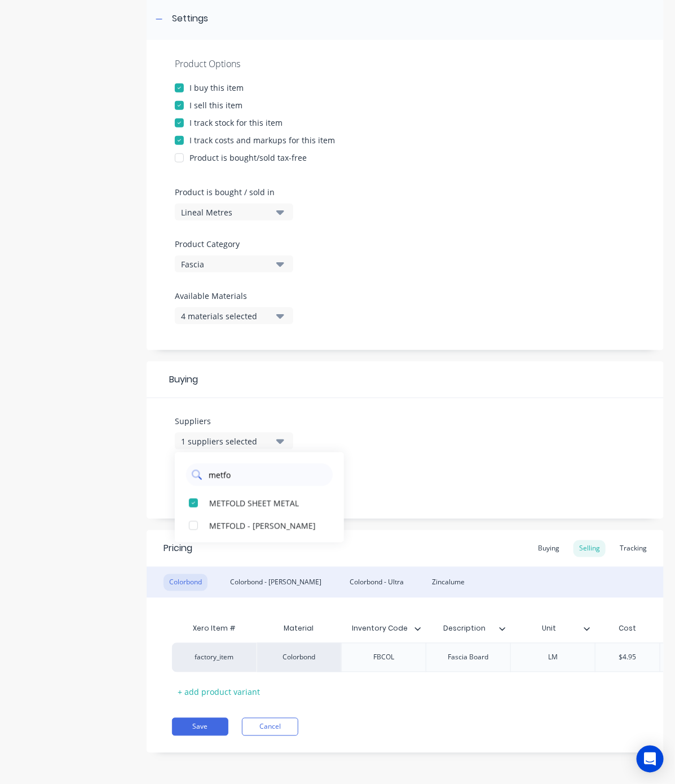
click at [235, 464] on input "metfo" at bounding box center [268, 475] width 120 height 23
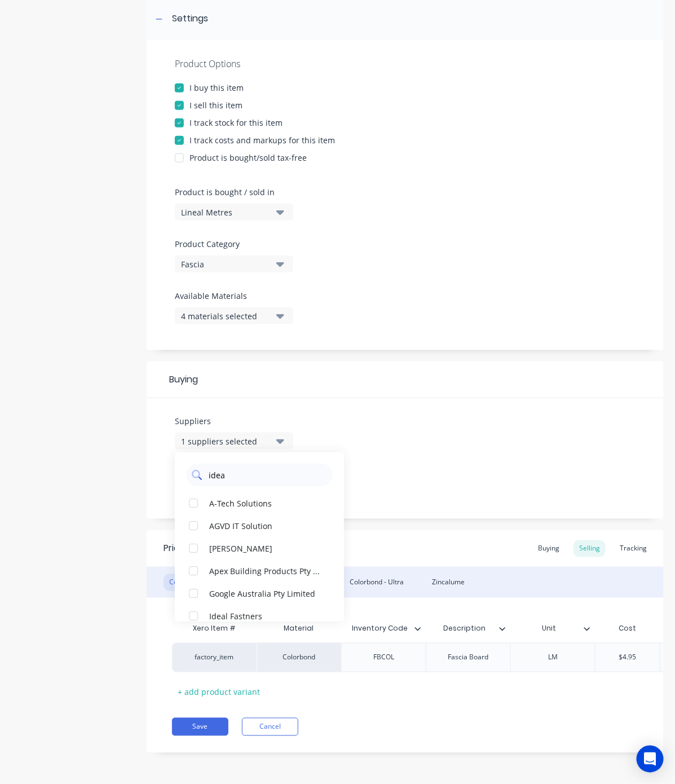
type input "ideal"
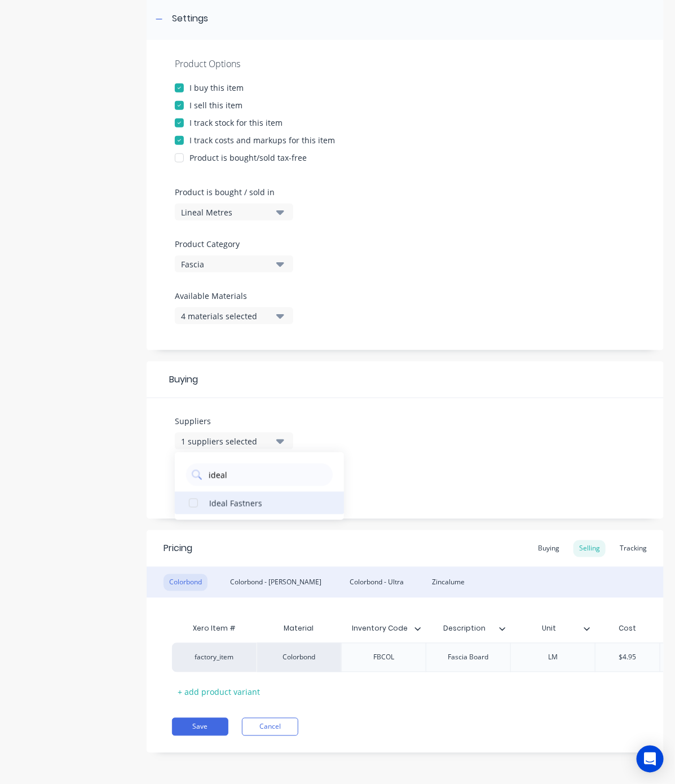
click at [198, 495] on div "button" at bounding box center [193, 503] width 23 height 23
type textarea "x"
type input "ideal"
click at [52, 445] on div "Product details Collaborate Order History" at bounding box center [70, 324] width 118 height 891
click at [190, 696] on button "Save" at bounding box center [200, 727] width 56 height 18
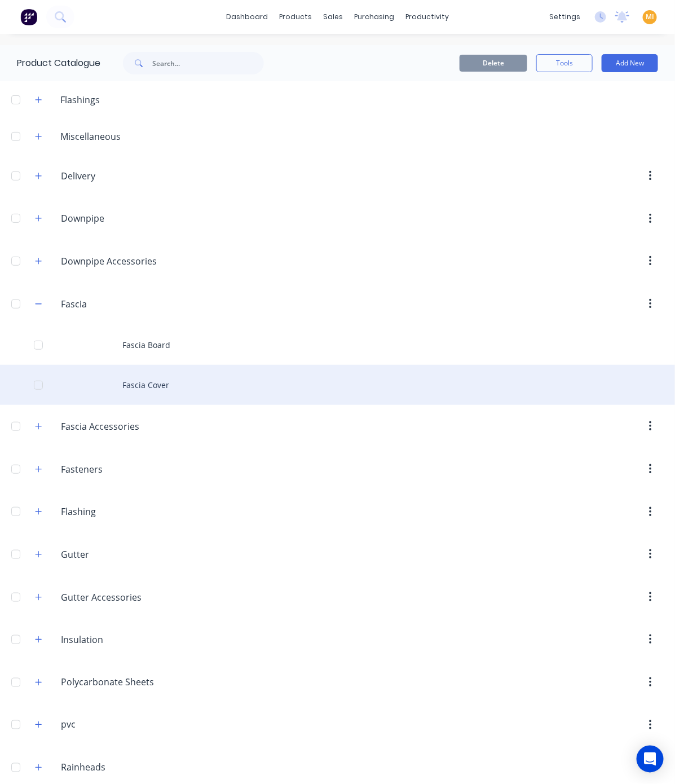
click at [99, 374] on div "Fascia Cover" at bounding box center [337, 385] width 675 height 40
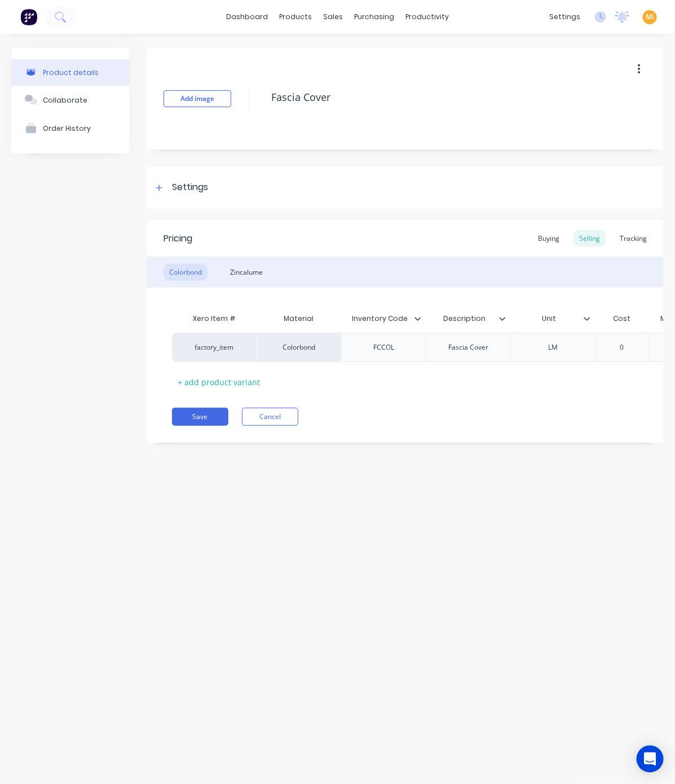
type textarea "x"
click at [199, 194] on div "Settings" at bounding box center [190, 188] width 36 height 14
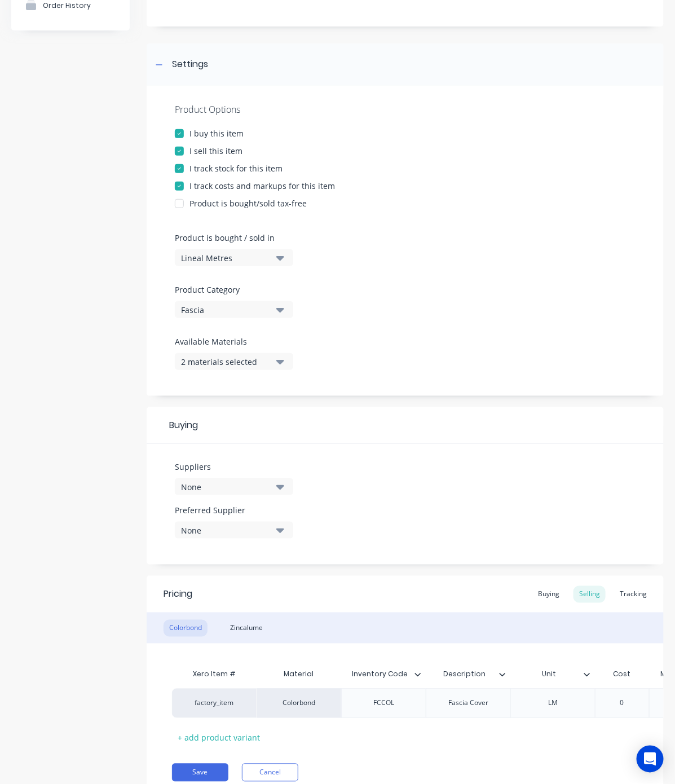
scroll to position [124, 0]
click at [224, 489] on div "None" at bounding box center [226, 486] width 90 height 12
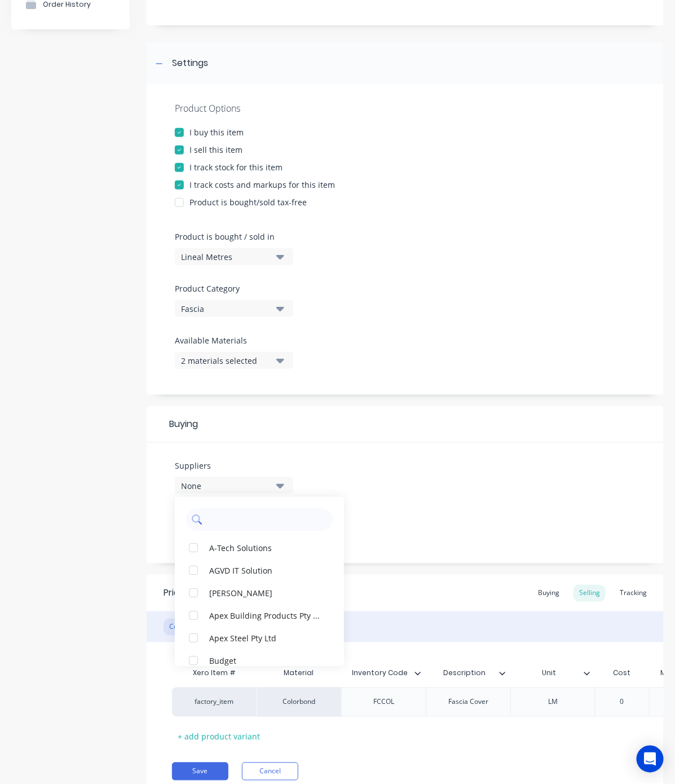
click at [226, 517] on input "text" at bounding box center [268, 519] width 120 height 23
type input "metfo"
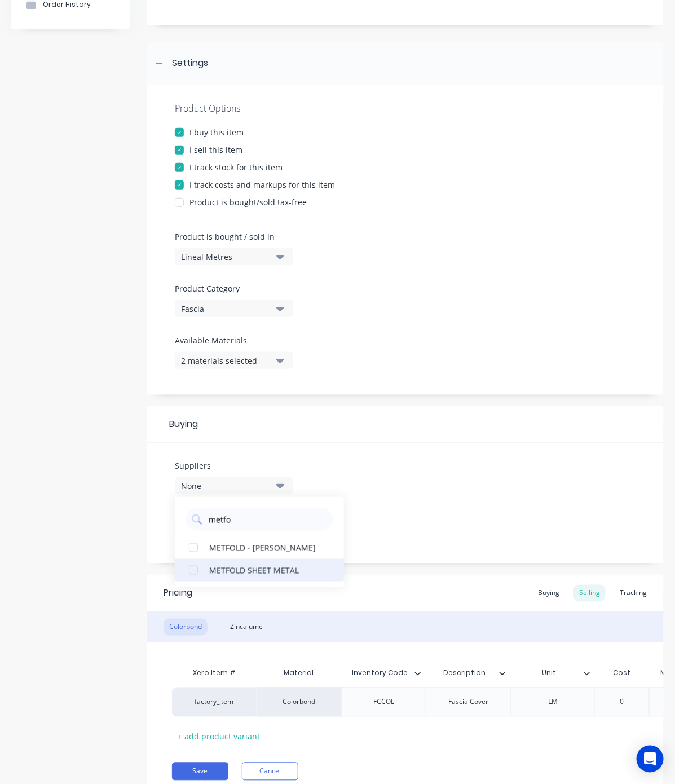
click at [196, 568] on div "button" at bounding box center [193, 570] width 23 height 23
type textarea "x"
click at [247, 522] on input "metfo" at bounding box center [268, 519] width 120 height 23
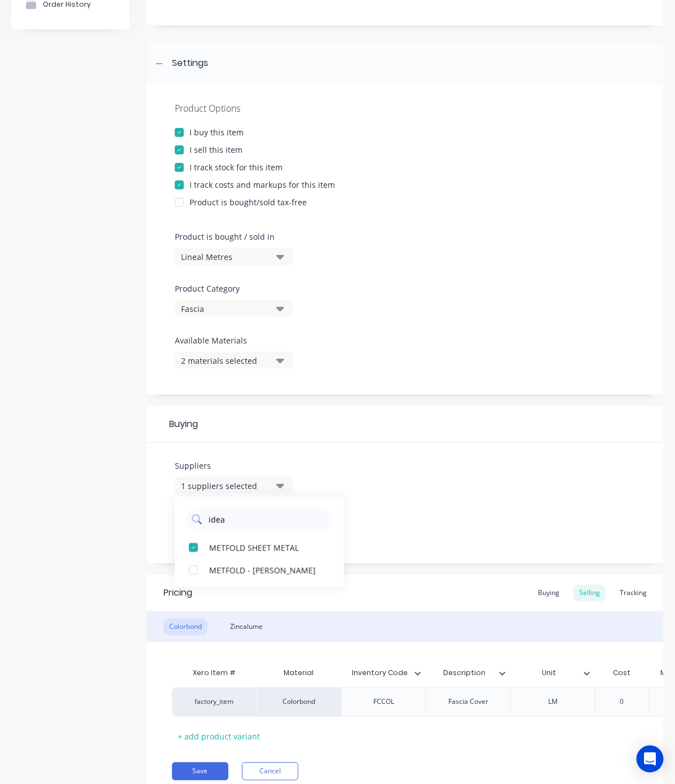
type input "ideal"
click at [185, 546] on div "button" at bounding box center [193, 548] width 23 height 23
type textarea "x"
type input "ideal"
click at [117, 547] on div "Product details Collaborate Order History" at bounding box center [70, 369] width 118 height 891
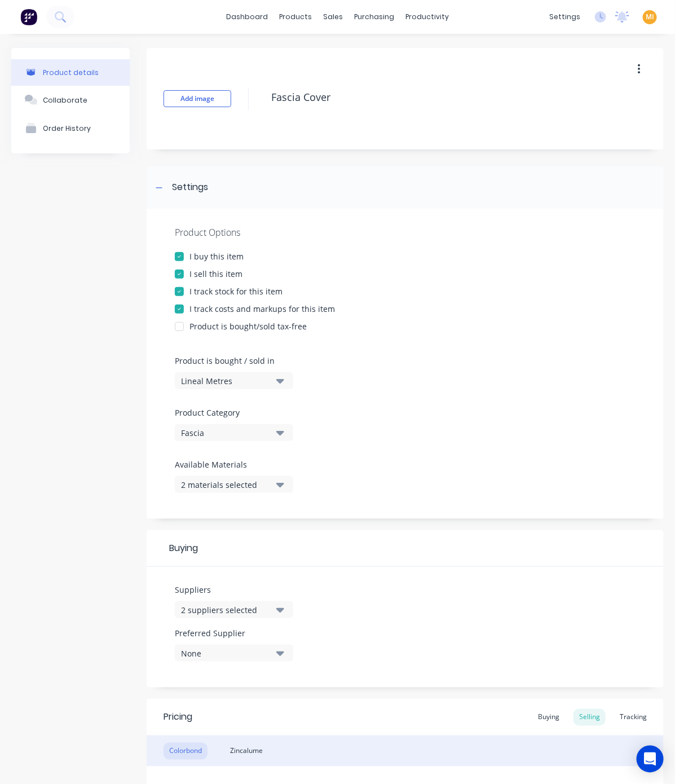
scroll to position [179, 0]
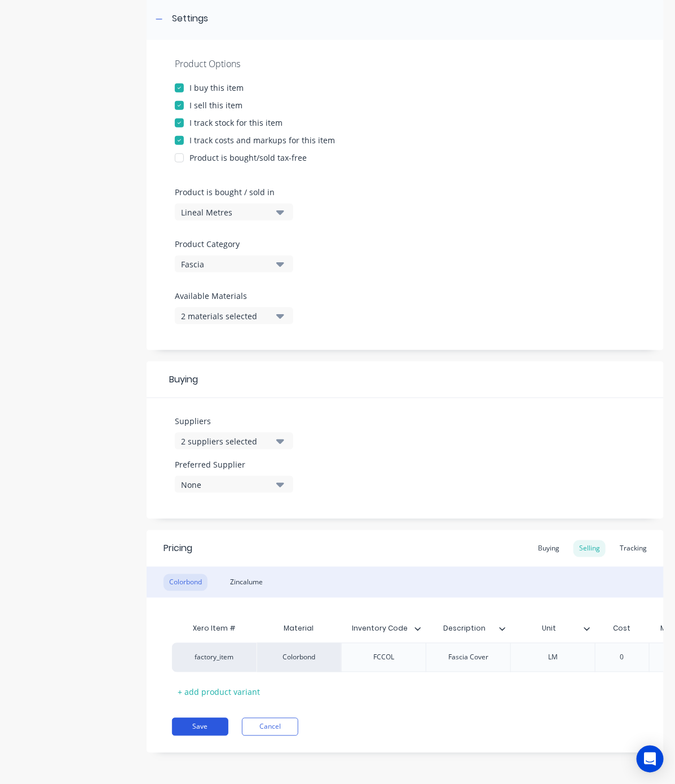
click at [195, 696] on button "Save" at bounding box center [200, 727] width 56 height 18
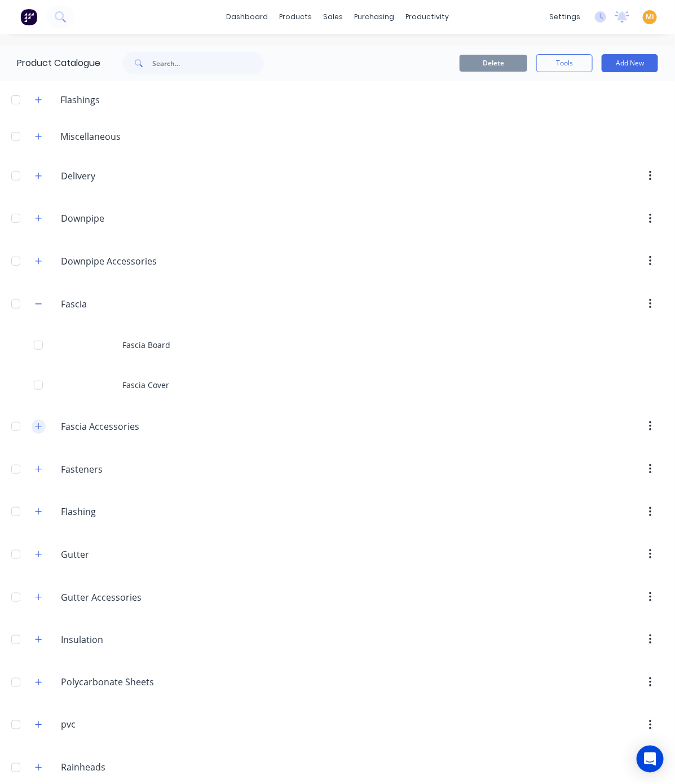
click at [43, 431] on button "button" at bounding box center [39, 427] width 14 height 14
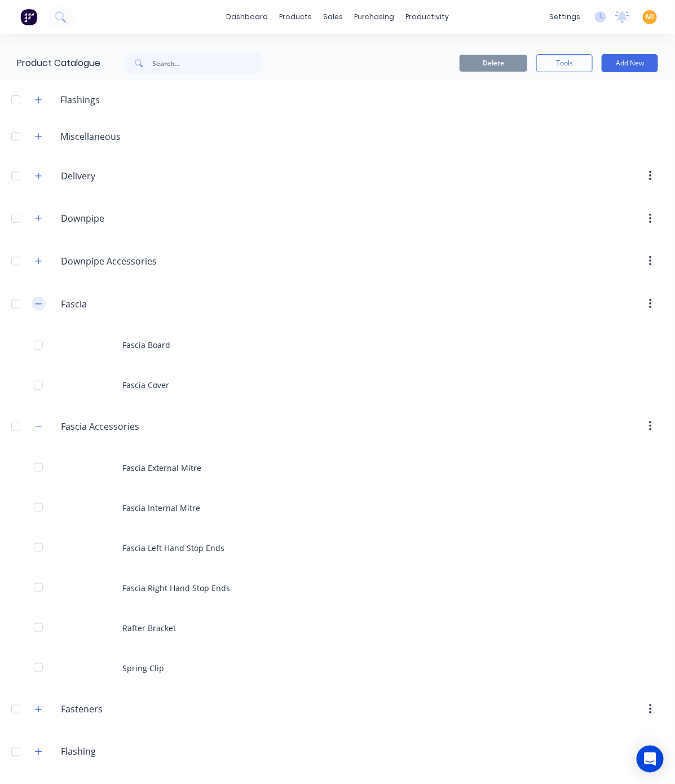
click at [41, 302] on icon "button" at bounding box center [38, 304] width 7 height 8
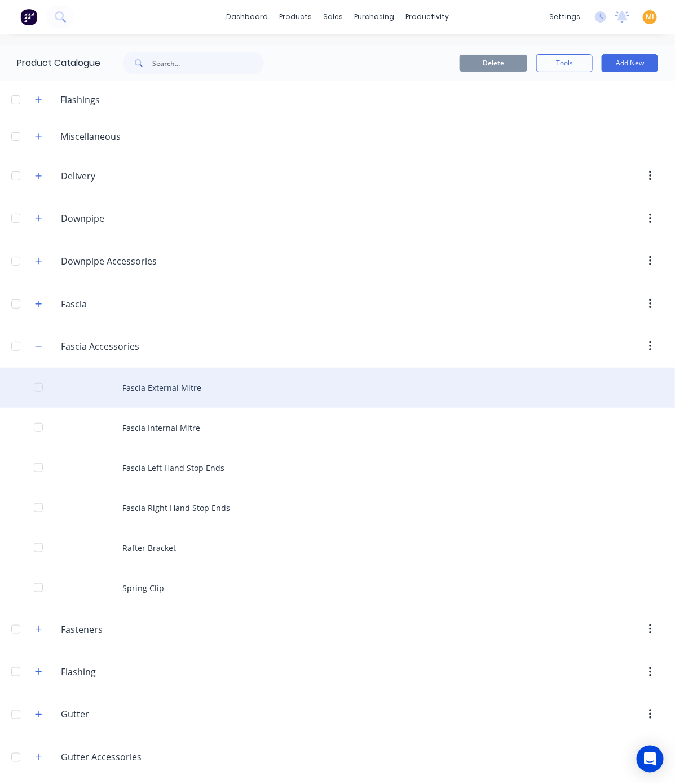
click at [161, 394] on div "Fascia External Mitre" at bounding box center [337, 388] width 675 height 40
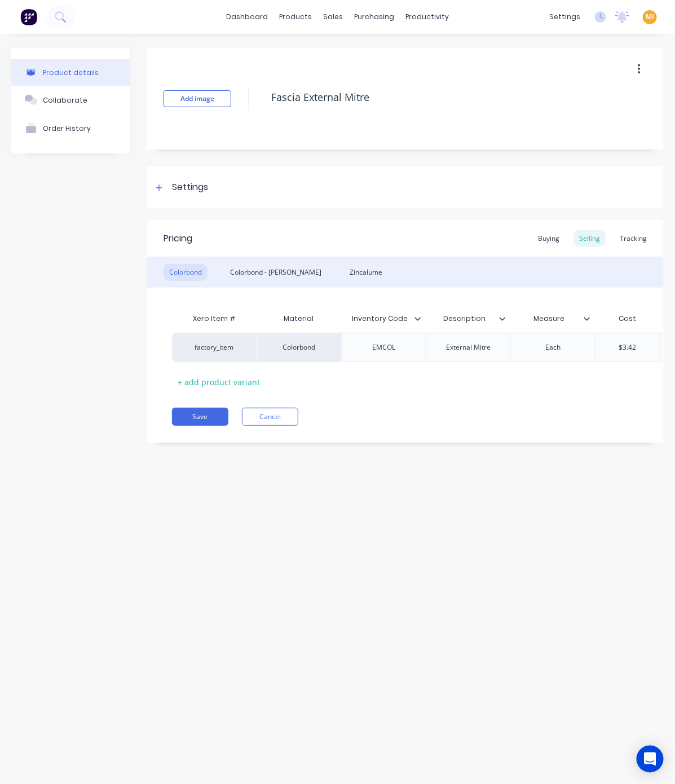
type textarea "x"
click at [169, 204] on div "Settings" at bounding box center [405, 187] width 517 height 42
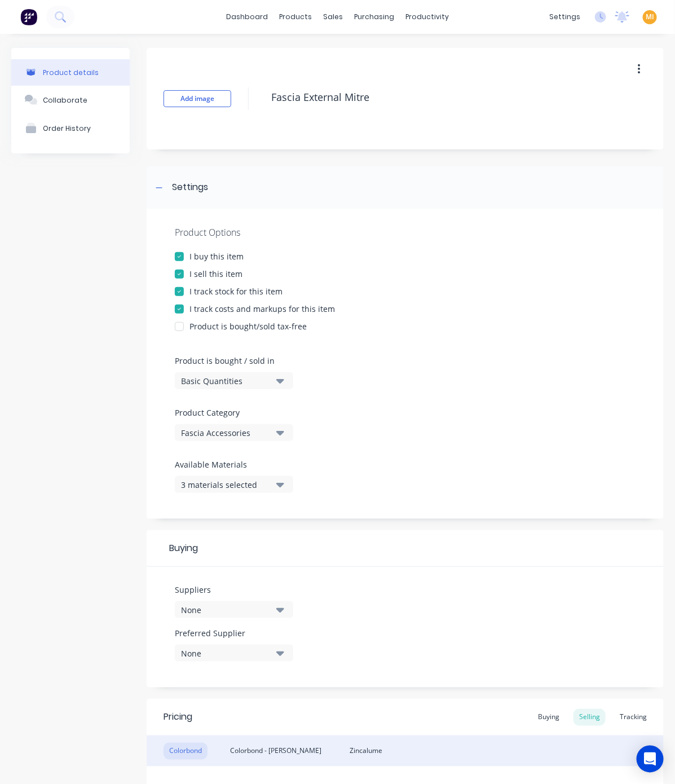
scroll to position [133, 0]
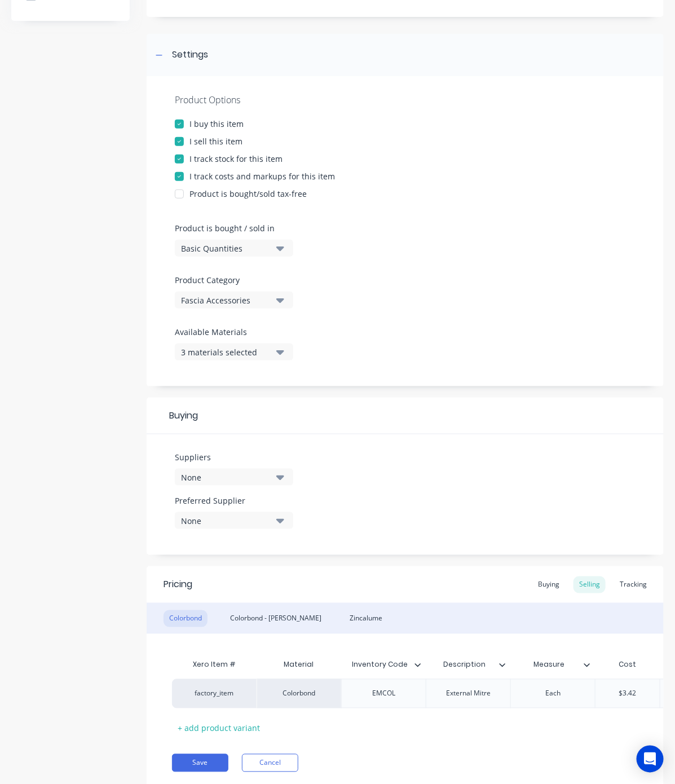
click at [226, 484] on button "None" at bounding box center [234, 477] width 118 height 17
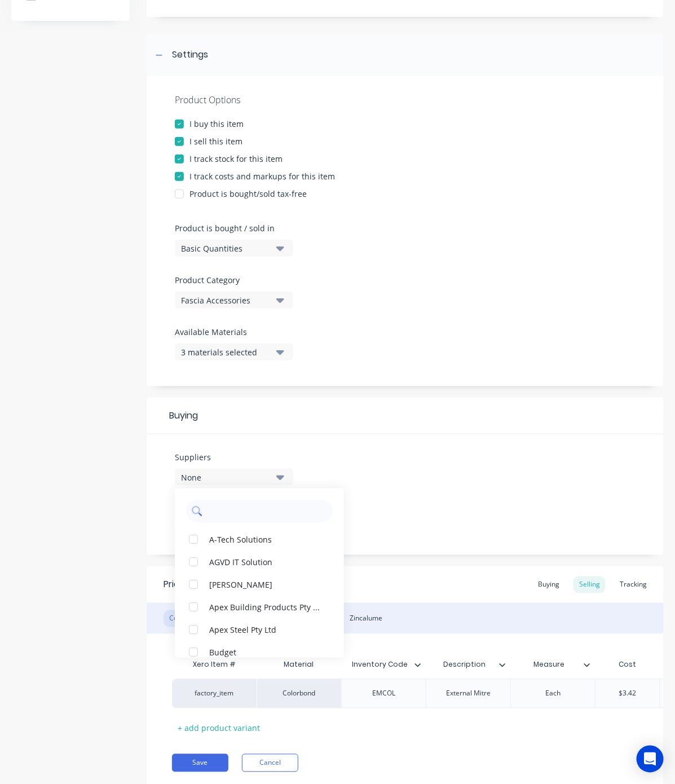
click at [252, 517] on input "text" at bounding box center [268, 511] width 120 height 23
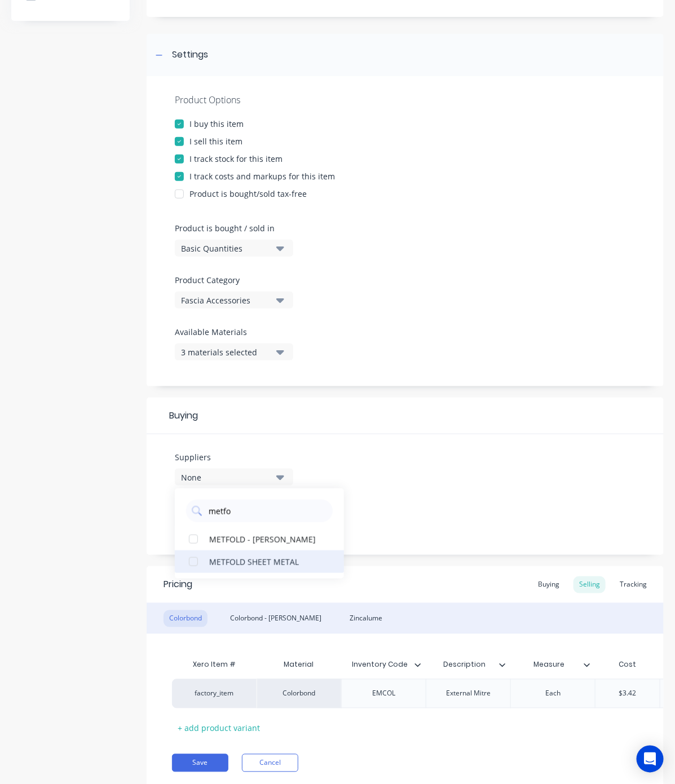
type input "metfo"
click at [238, 556] on div "METFOLD SHEET METAL" at bounding box center [265, 562] width 113 height 12
type textarea "x"
click at [243, 515] on input "metfo" at bounding box center [268, 511] width 120 height 23
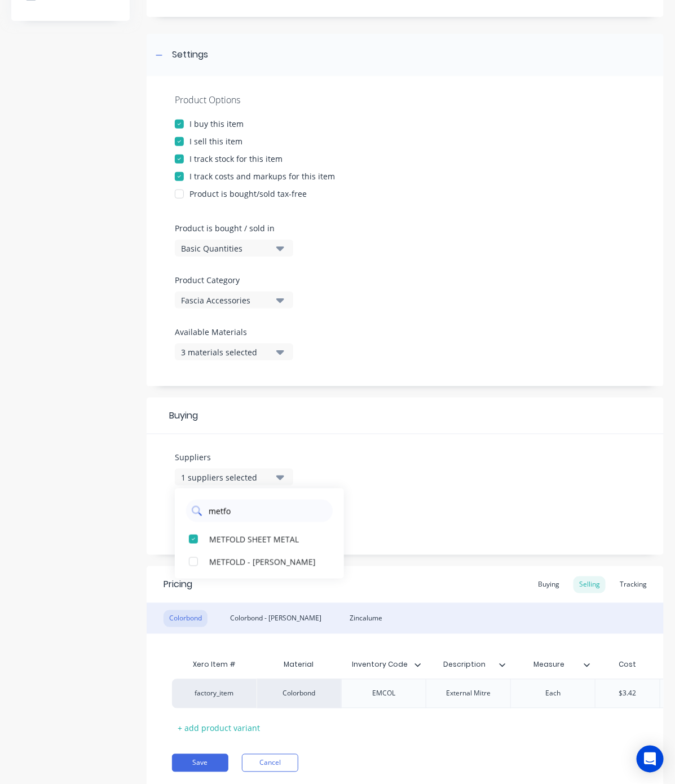
click at [243, 515] on input "metfo" at bounding box center [268, 511] width 120 height 23
type input "ideal"
click at [200, 537] on div "button" at bounding box center [193, 539] width 23 height 23
type textarea "x"
type input "ideal"
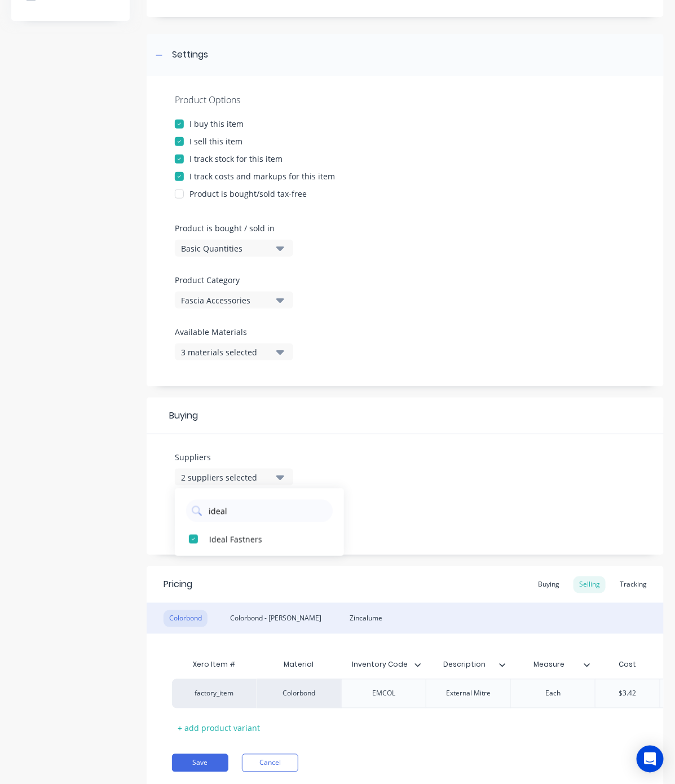
click at [33, 441] on div "Product details Collaborate Order History" at bounding box center [70, 360] width 118 height 891
